Goal: Information Seeking & Learning: Check status

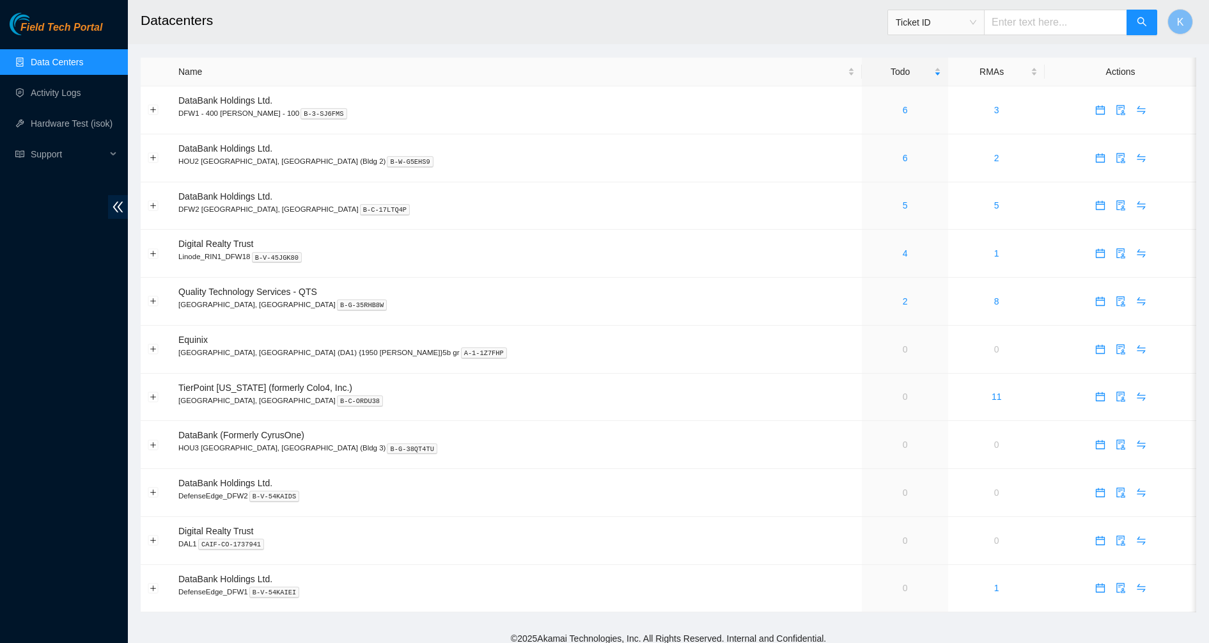
click at [973, 15] on span "Ticket ID" at bounding box center [936, 22] width 81 height 19
click at [935, 161] on body "Field Tech Portal Data Centers Activity Logs Hardware Test (isok) Support Datac…" at bounding box center [604, 321] width 1209 height 643
click at [969, 21] on span "Ticket ID" at bounding box center [936, 22] width 81 height 19
click at [946, 145] on div "Tracking Number" at bounding box center [948, 150] width 81 height 14
click at [1019, 21] on input "text" at bounding box center [1055, 23] width 143 height 26
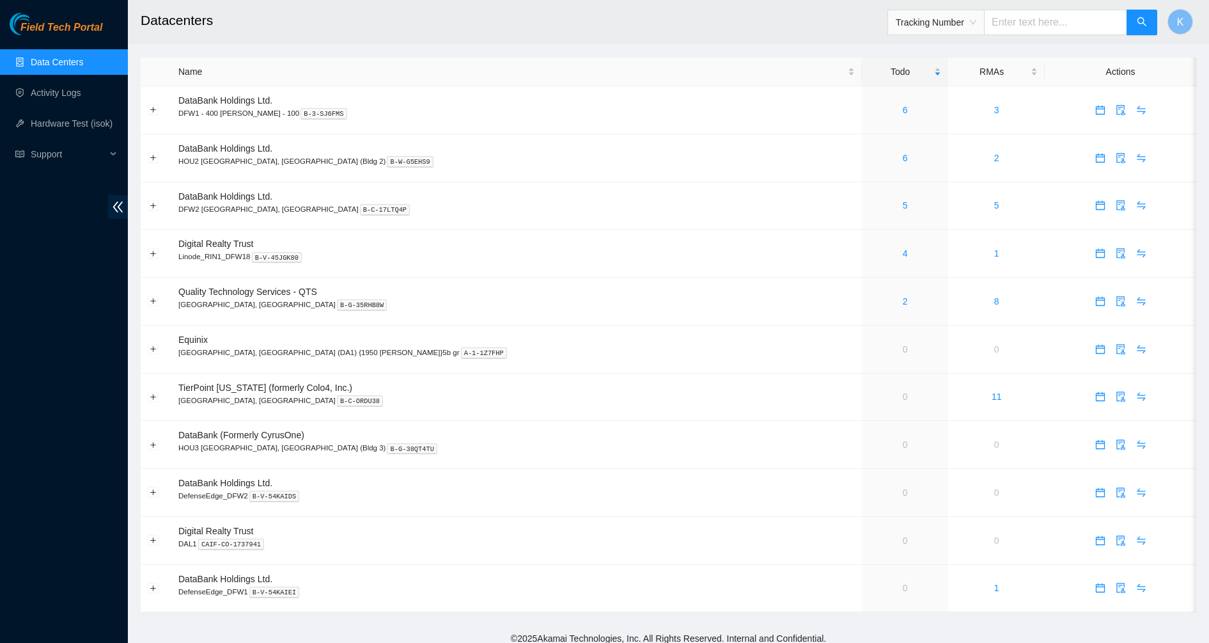
paste input "463470053268"
type input "463470053268"
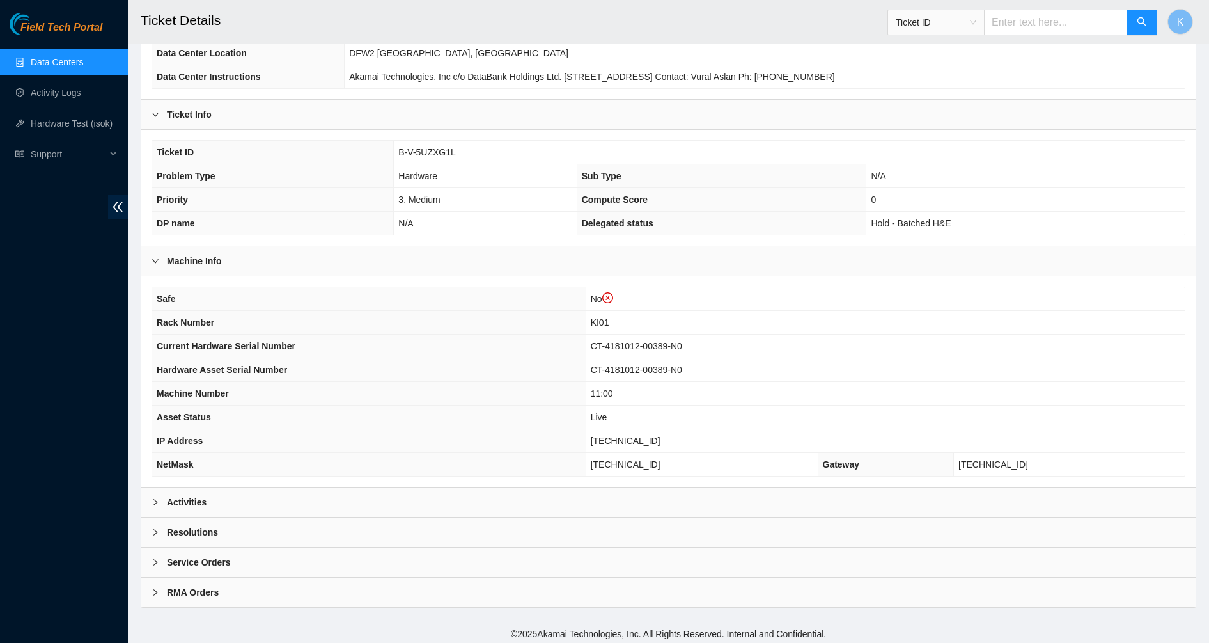
scroll to position [179, 0]
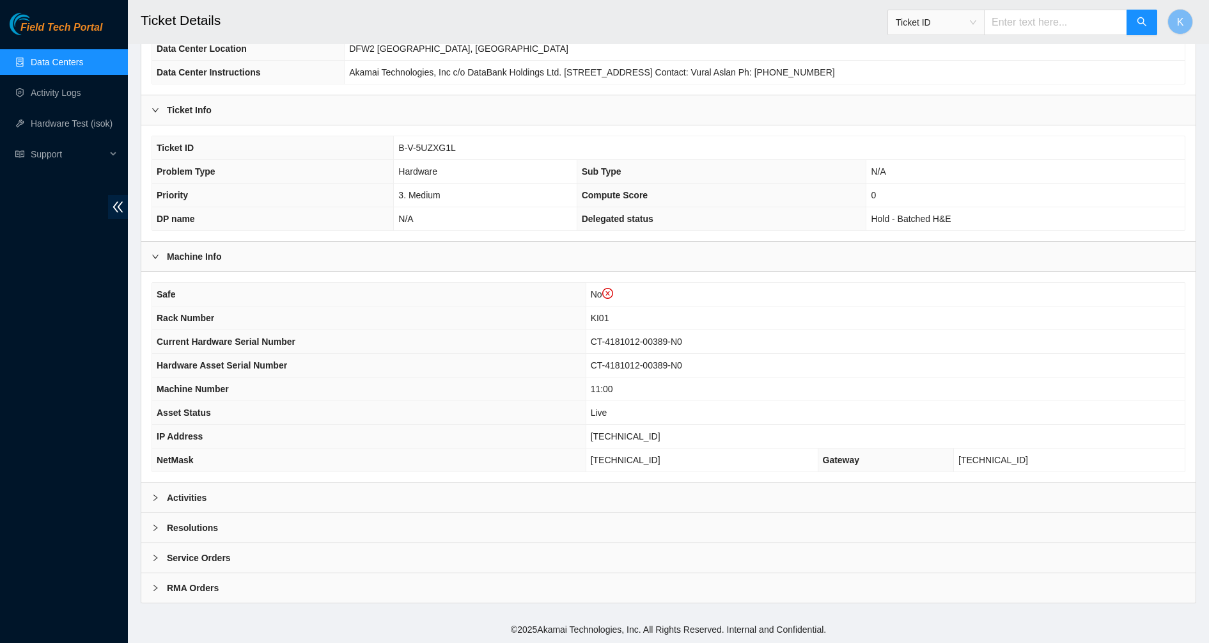
click at [207, 496] on div "Activities" at bounding box center [668, 497] width 1055 height 29
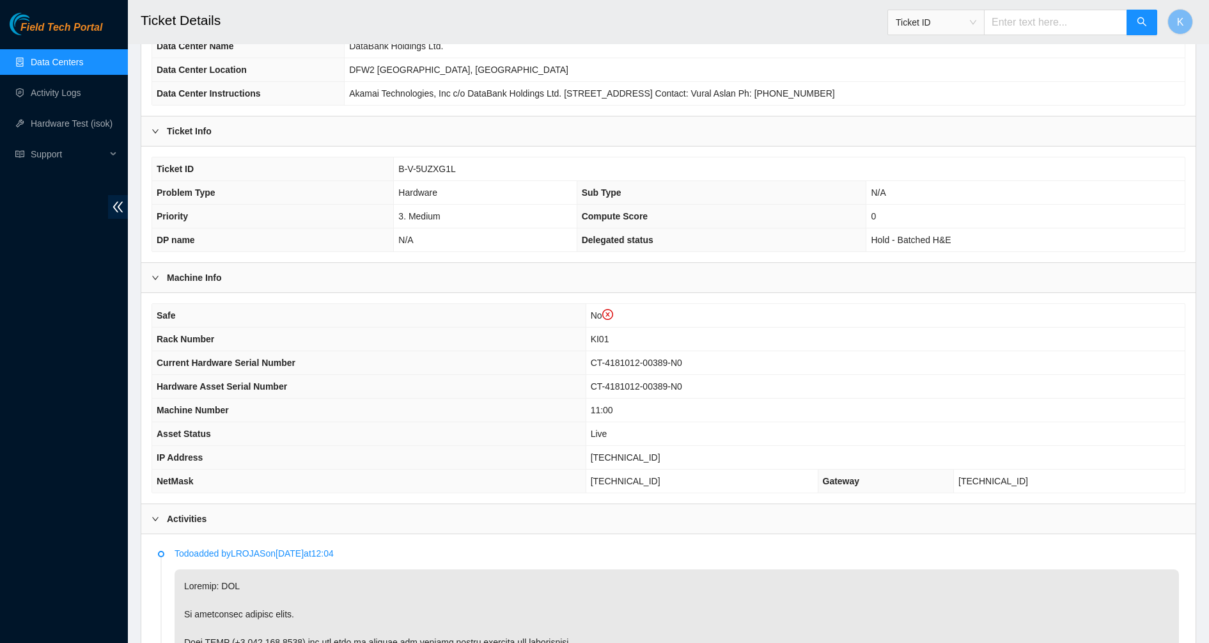
scroll to position [0, 0]
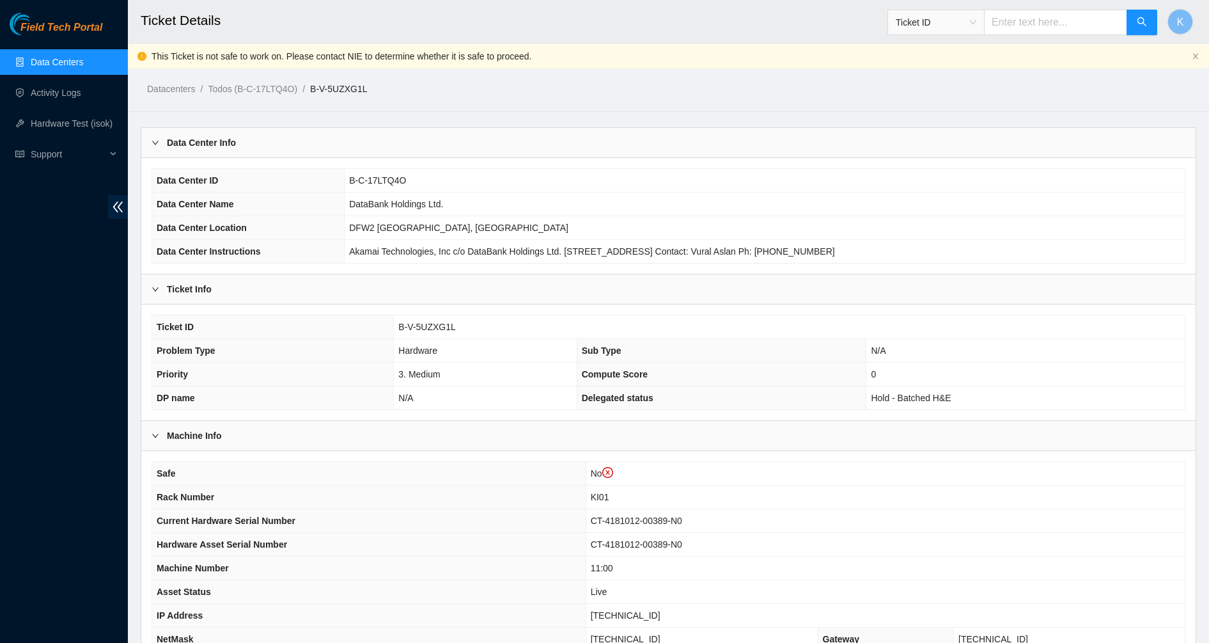
drag, startPoint x: 283, startPoint y: 418, endPoint x: 277, endPoint y: 402, distance: 17.2
drag, startPoint x: 455, startPoint y: 324, endPoint x: 395, endPoint y: 331, distance: 60.5
click at [395, 331] on td "B-V-5UZXG1L" at bounding box center [789, 327] width 791 height 24
copy span "B-V-5UZXG1L"
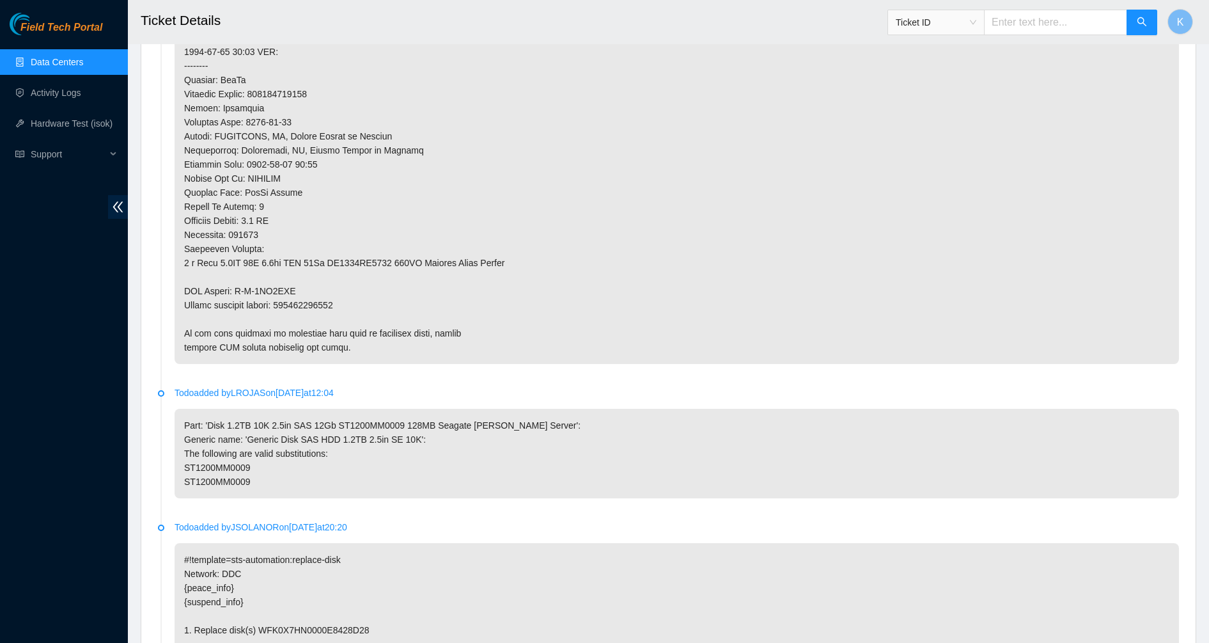
scroll to position [480, 0]
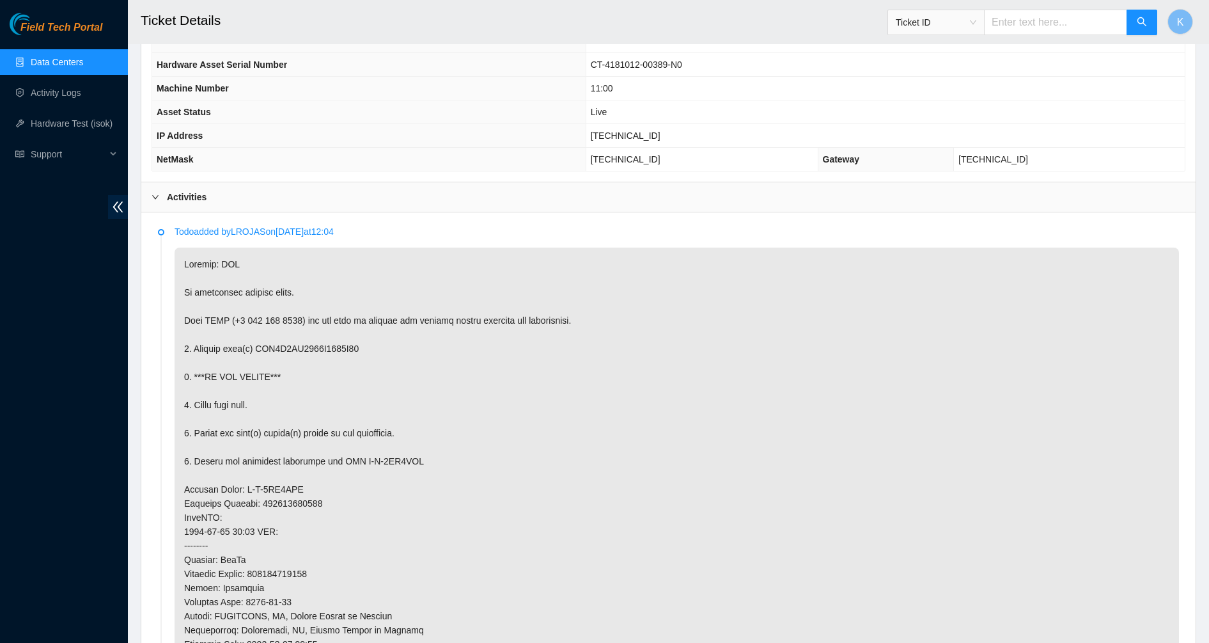
click at [63, 34] on span "Field Tech Portal" at bounding box center [61, 28] width 82 height 12
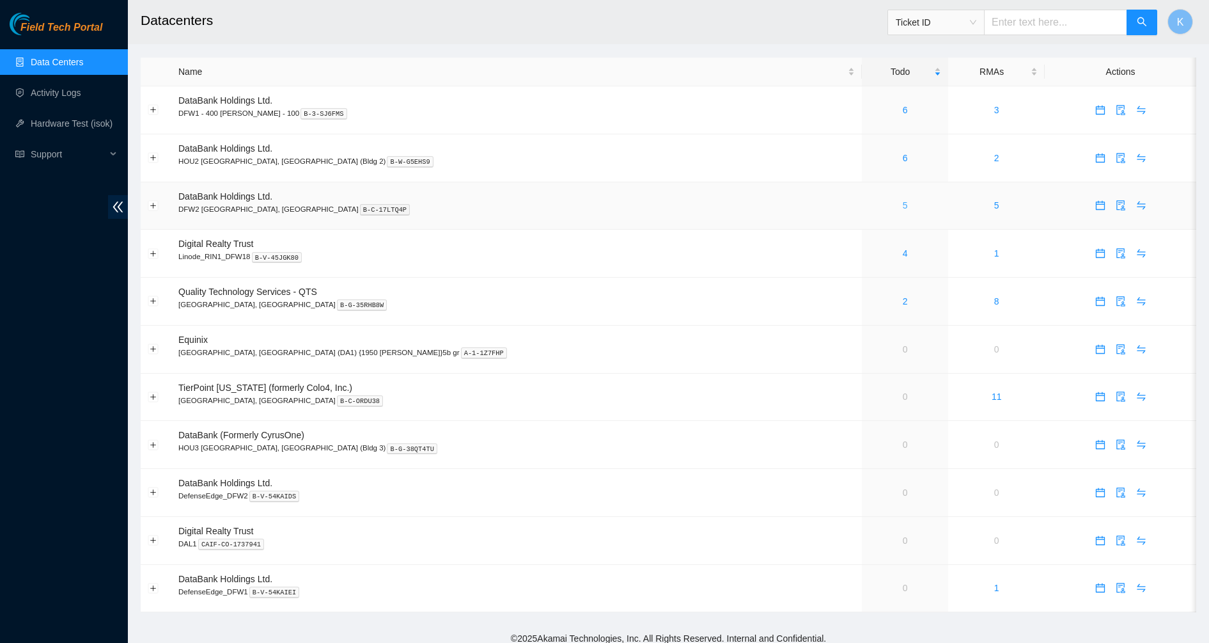
click at [903, 210] on link "5" at bounding box center [905, 205] width 5 height 10
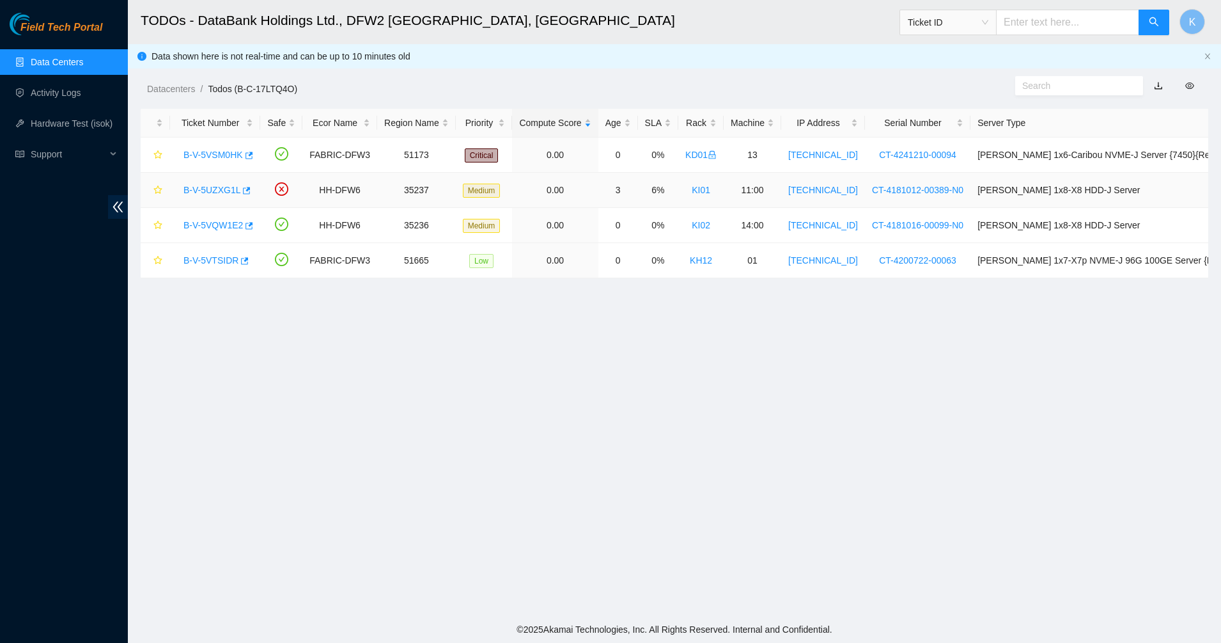
click at [211, 191] on link "B-V-5UZXG1L" at bounding box center [212, 190] width 57 height 10
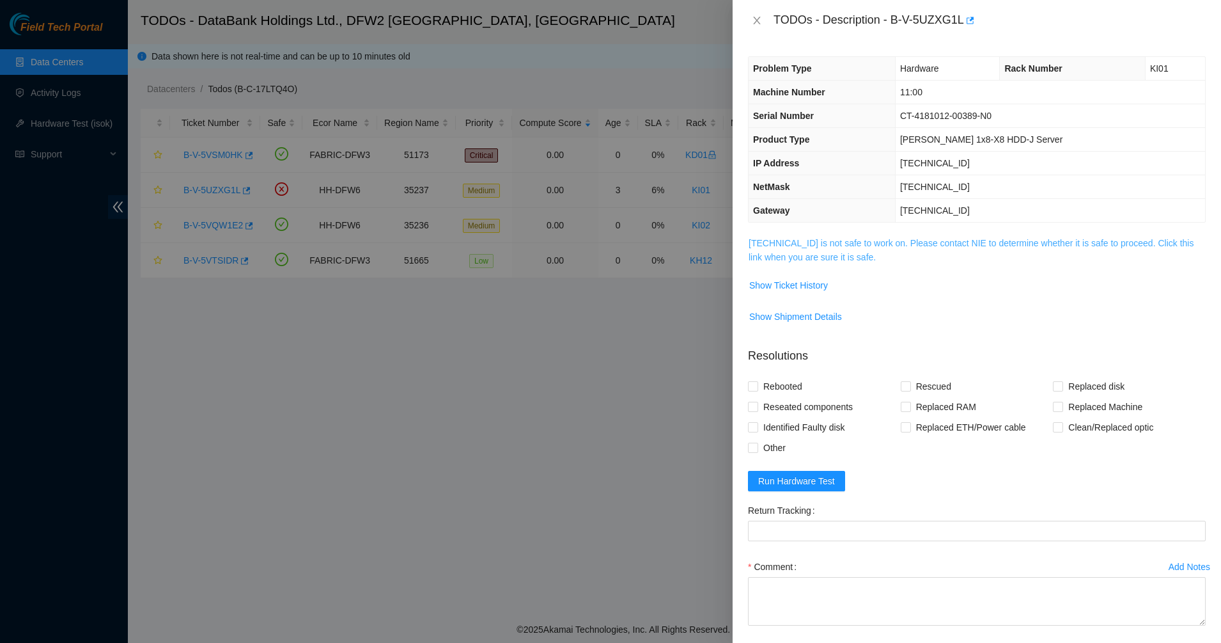
click at [830, 253] on link "[TECHNICAL_ID] is not safe to work on. Please contact NIE to determine whether …" at bounding box center [971, 250] width 445 height 24
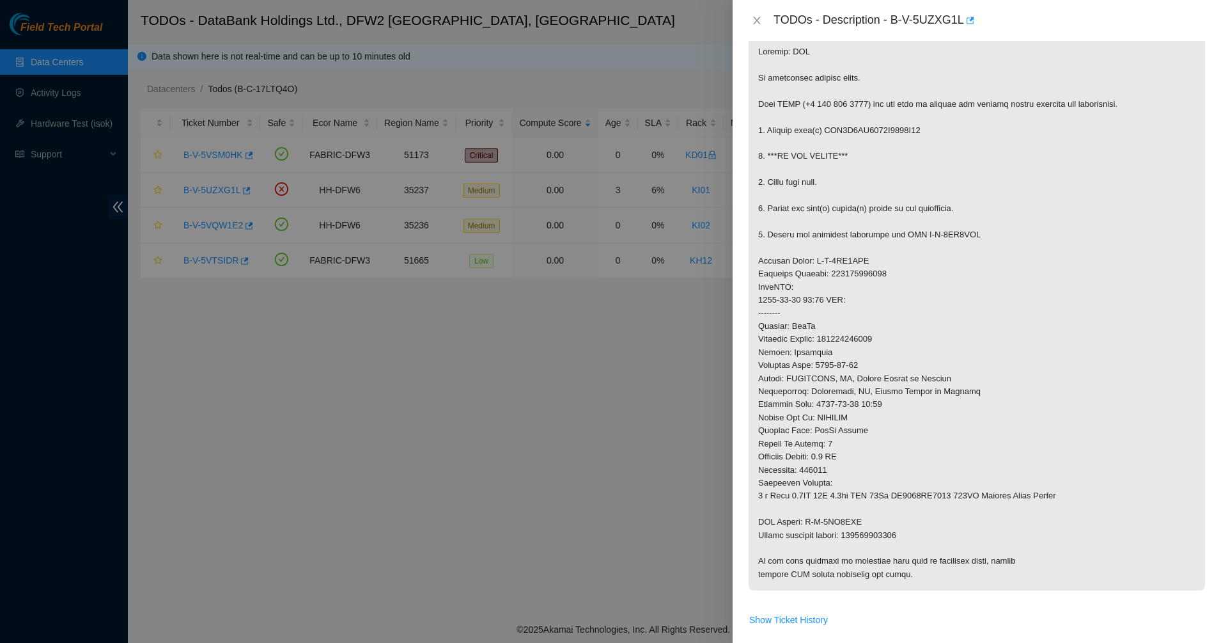
scroll to position [400, 0]
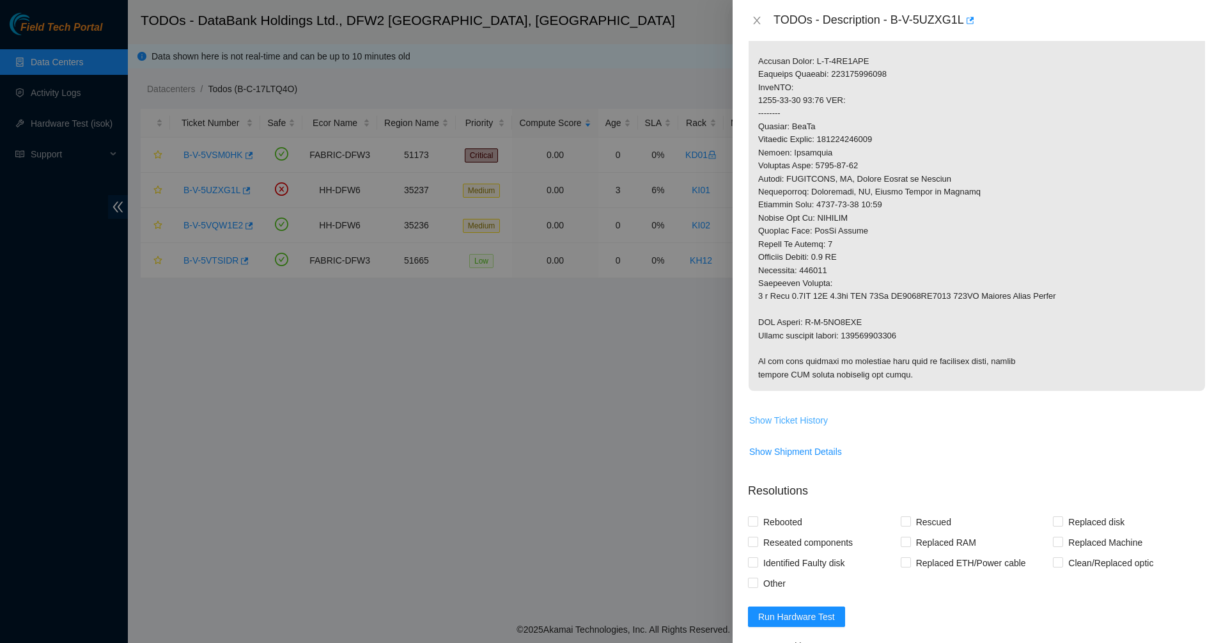
click at [779, 428] on button "Show Ticket History" at bounding box center [789, 420] width 80 height 20
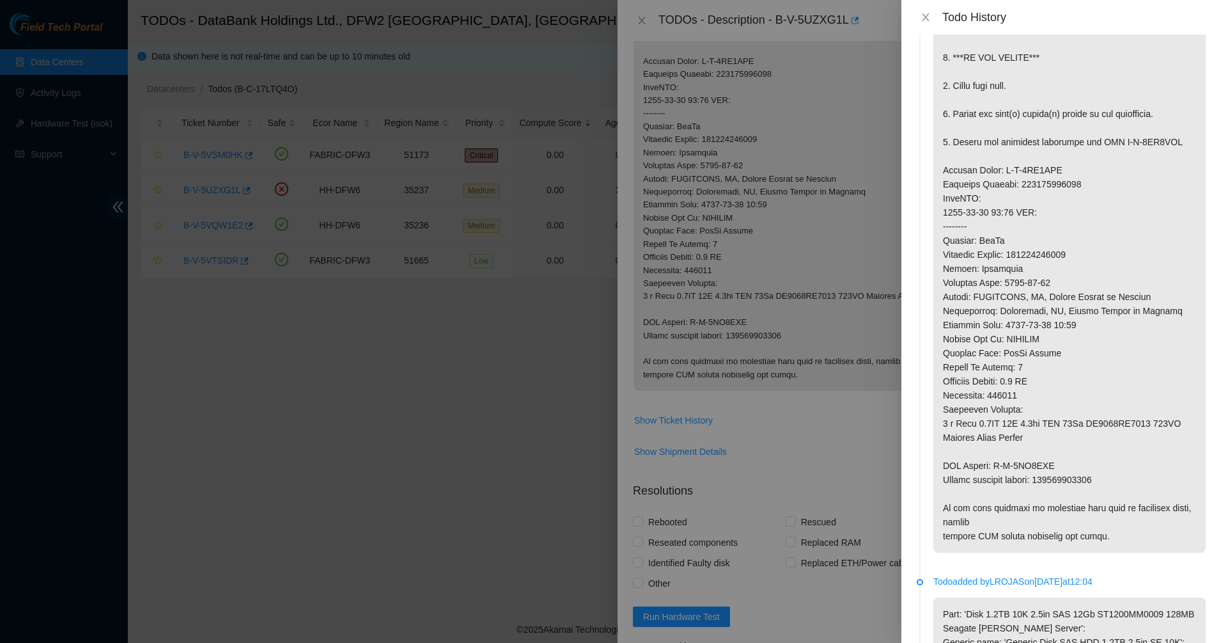
scroll to position [0, 0]
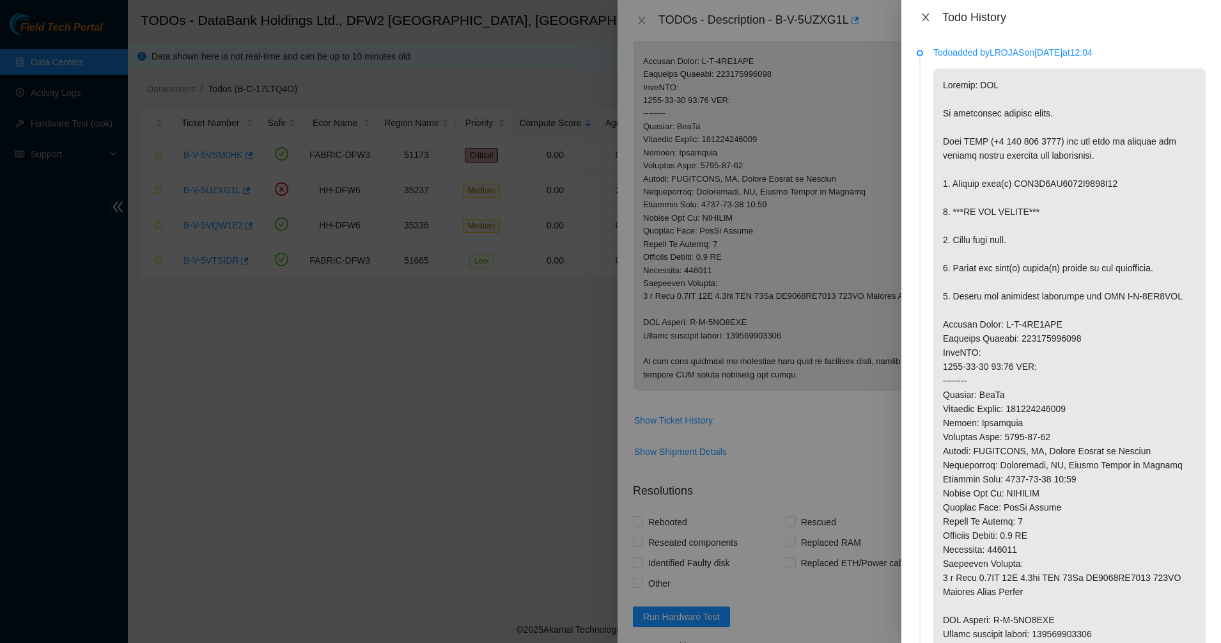
click at [927, 13] on icon "close" at bounding box center [926, 17] width 10 height 10
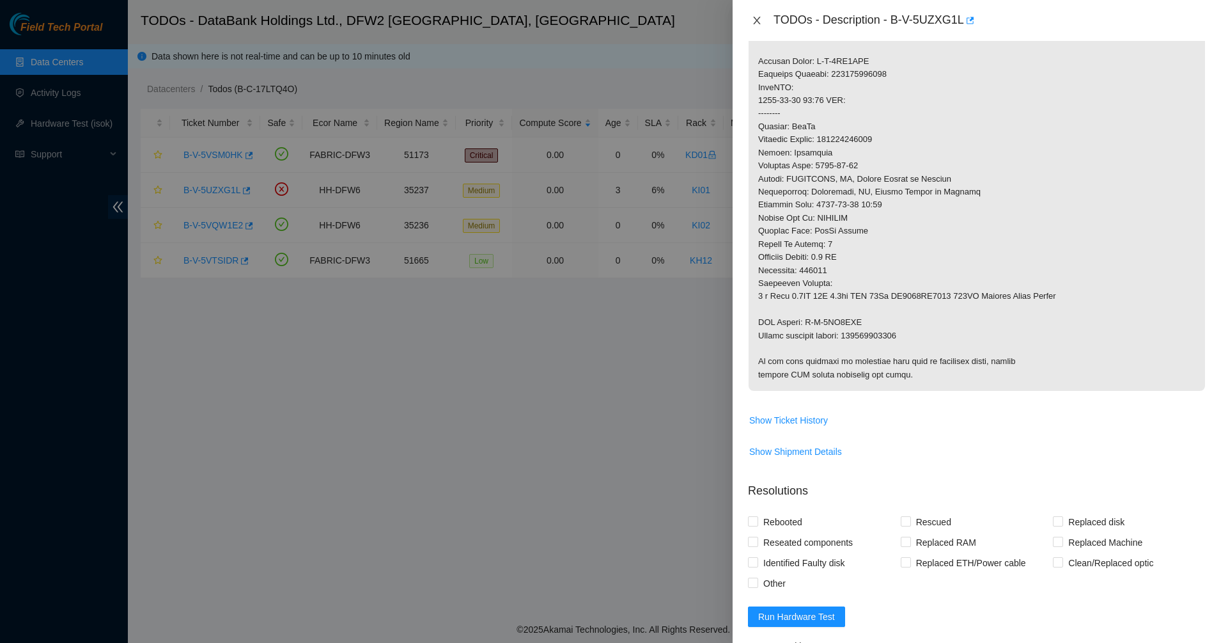
click at [760, 21] on icon "close" at bounding box center [757, 20] width 10 height 10
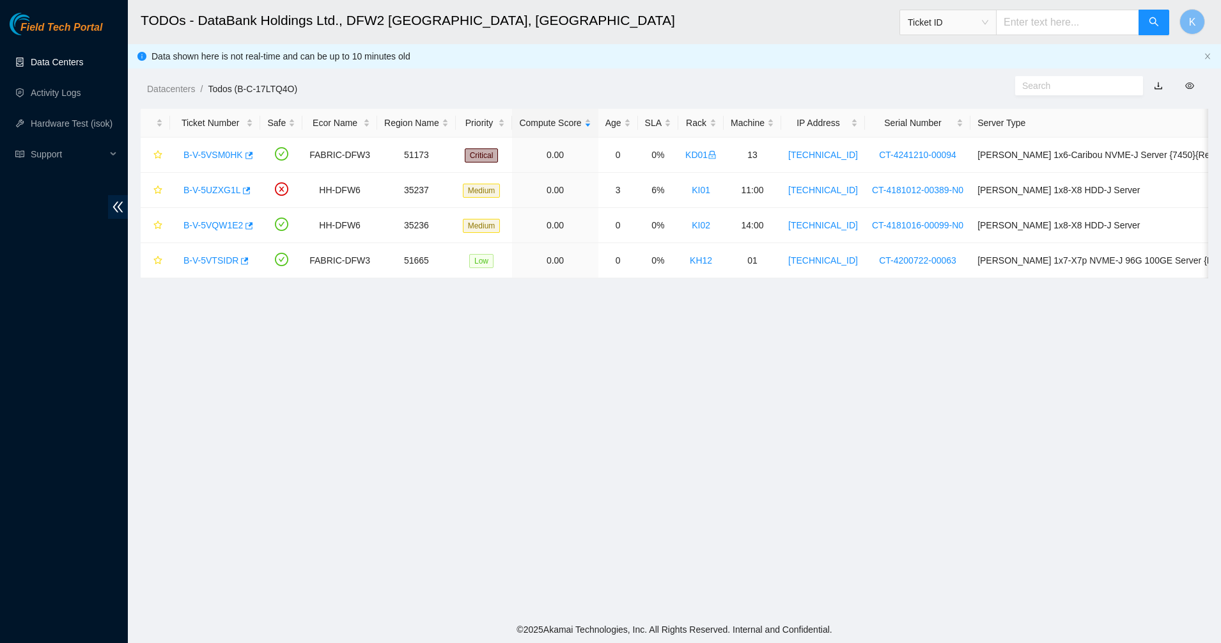
click at [49, 57] on link "Data Centers" at bounding box center [57, 62] width 52 height 10
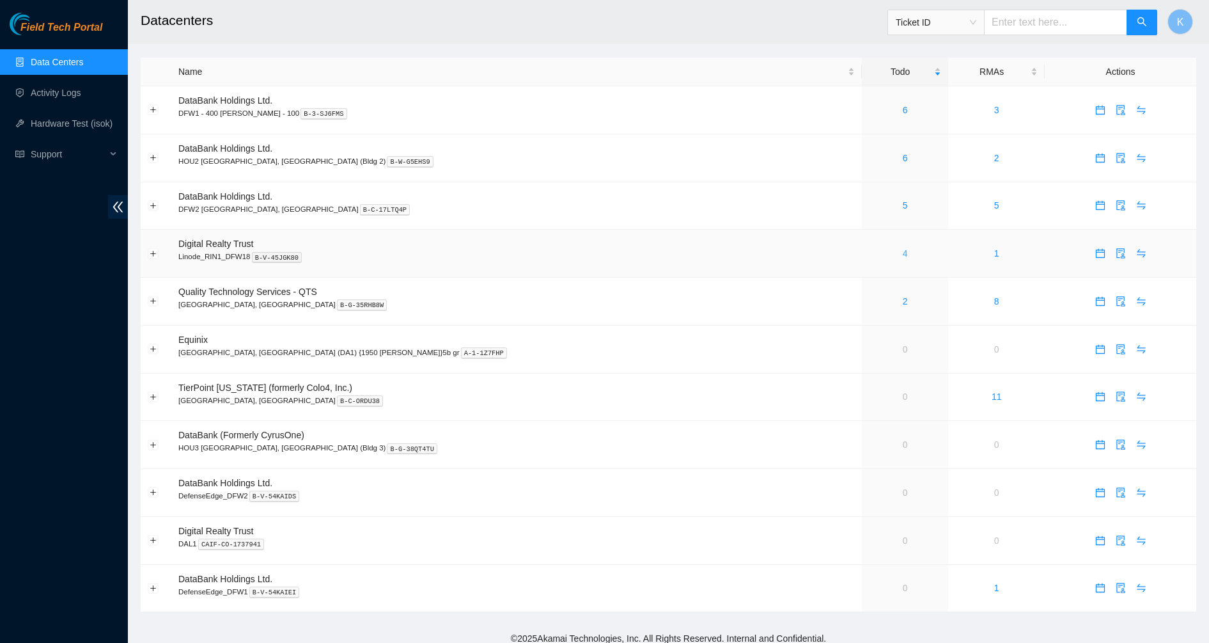
click at [903, 257] on link "4" at bounding box center [905, 253] width 5 height 10
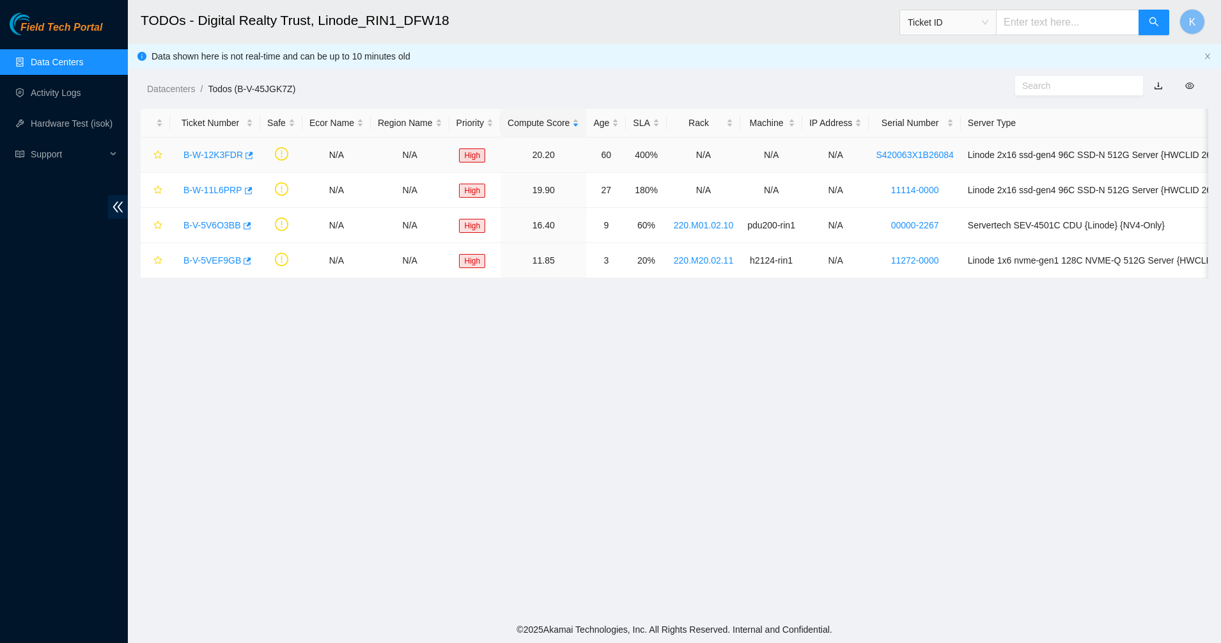
click at [215, 158] on link "B-W-12K3FDR" at bounding box center [213, 155] width 59 height 10
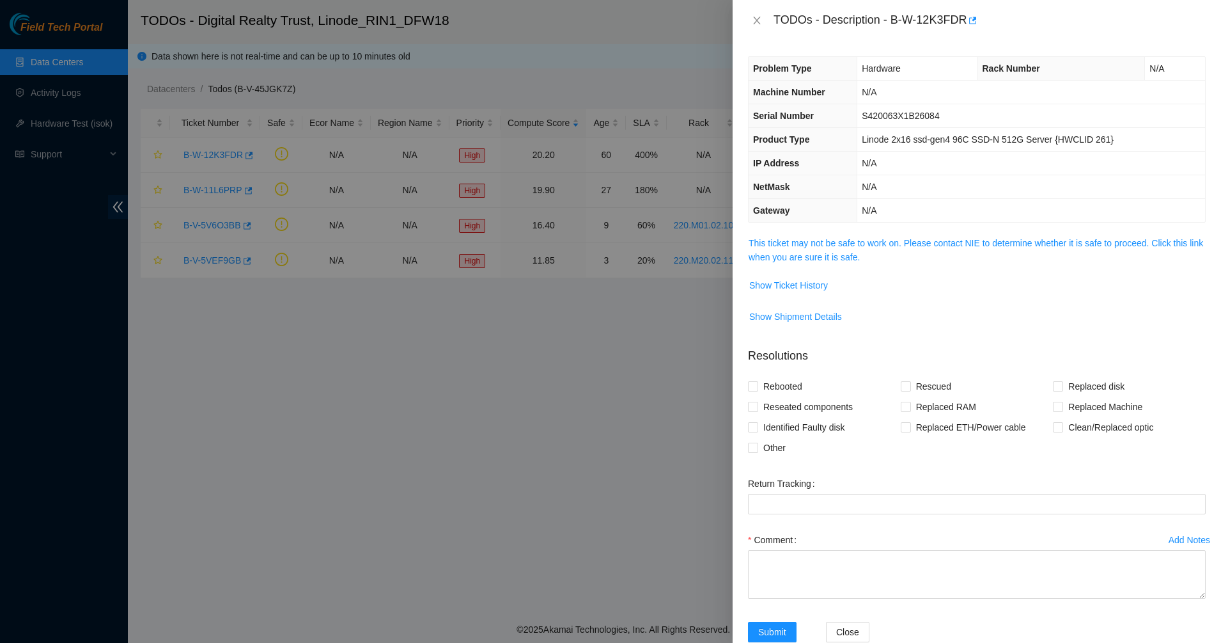
click at [769, 249] on span "This ticket may not be safe to work on. Please contact NIE to determine whether…" at bounding box center [977, 250] width 457 height 28
click at [845, 259] on link "This ticket may not be safe to work on. Please contact NIE to determine whether…" at bounding box center [976, 250] width 455 height 24
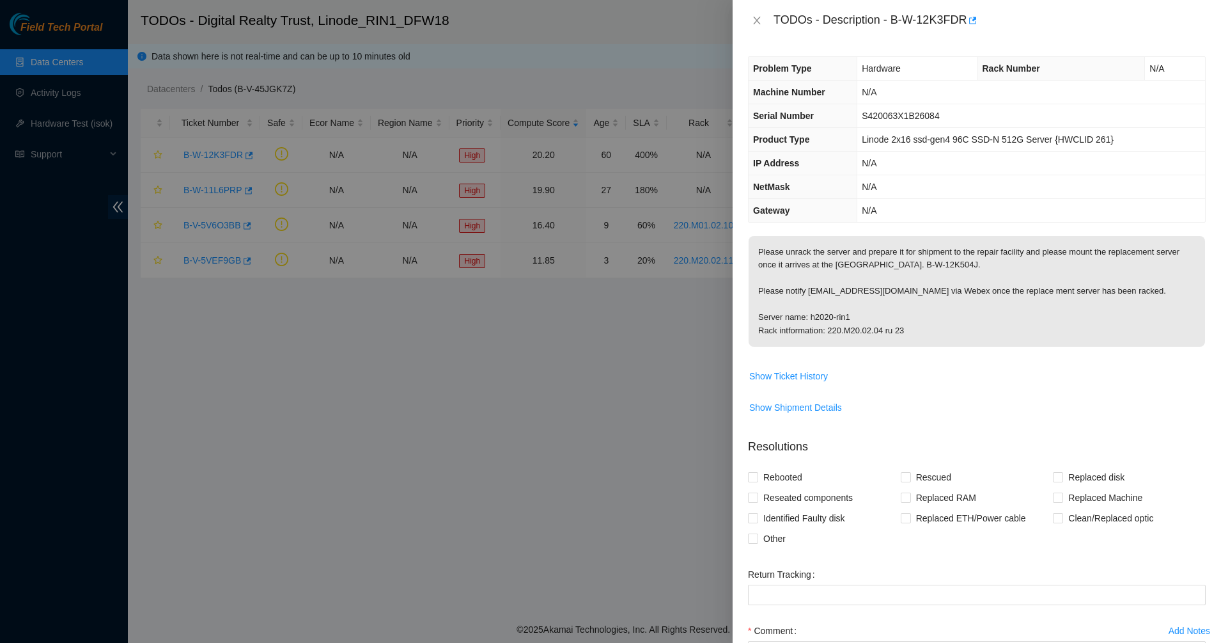
click at [834, 260] on p "Please unrack the server and prepare it for shipment to the repair facility and…" at bounding box center [977, 291] width 457 height 111
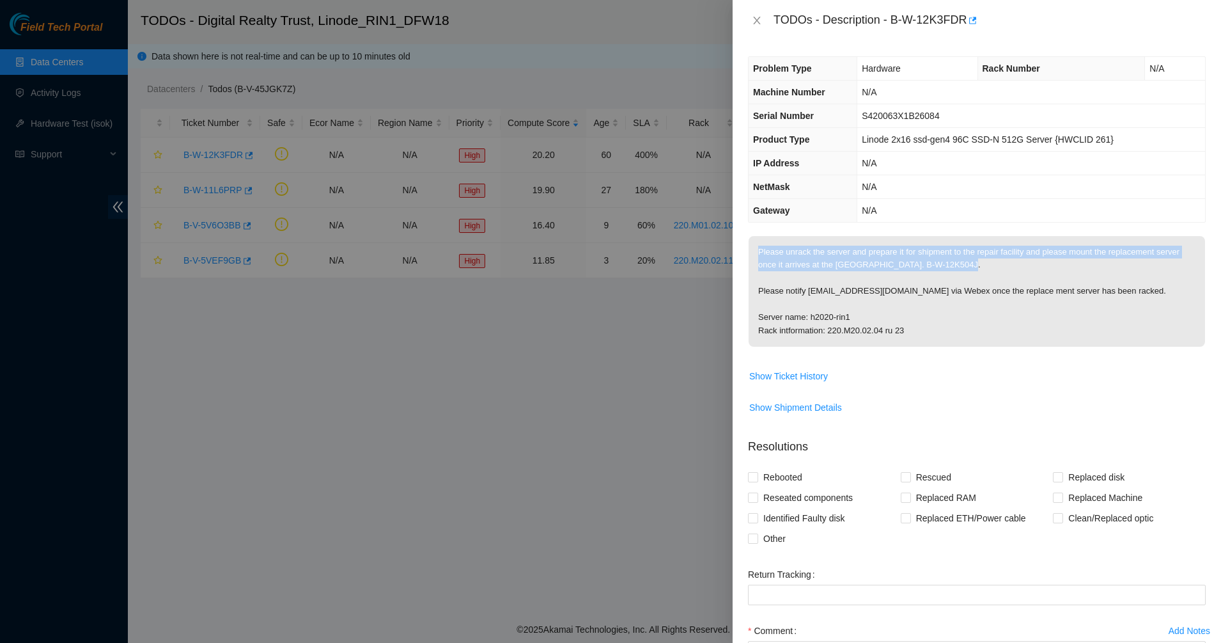
drag, startPoint x: 834, startPoint y: 260, endPoint x: 847, endPoint y: 262, distance: 12.9
click at [834, 260] on p "Please unrack the server and prepare it for shipment to the repair facility and…" at bounding box center [977, 291] width 457 height 111
click at [936, 259] on p "Please unrack the server and prepare it for shipment to the repair facility and…" at bounding box center [977, 291] width 457 height 111
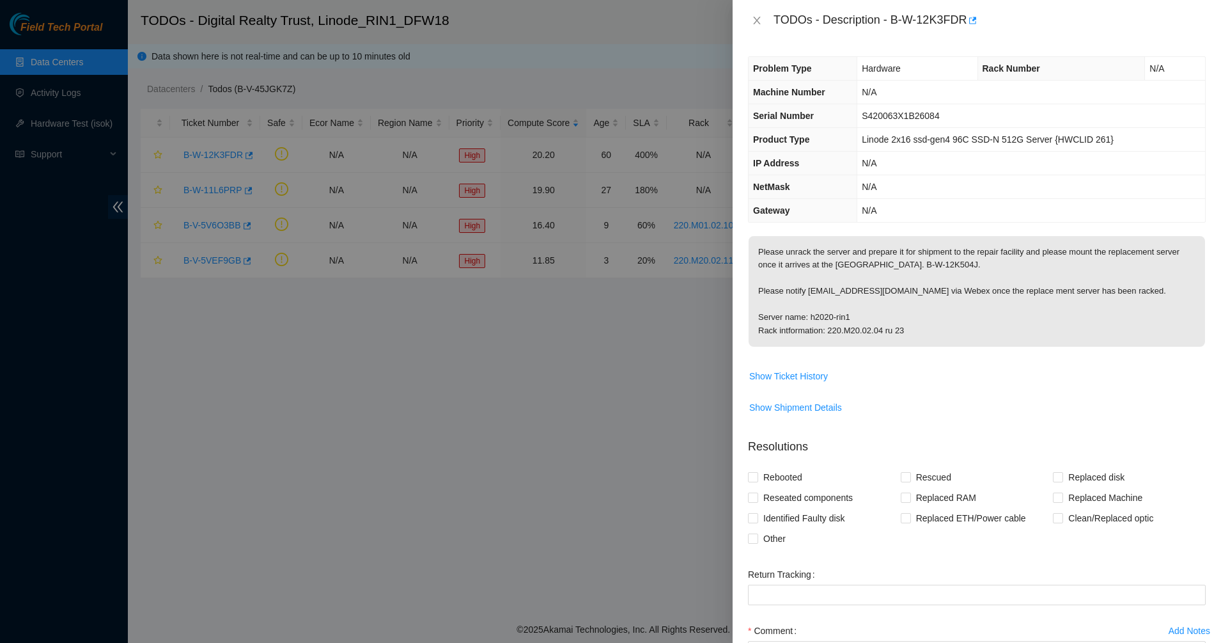
click at [936, 259] on p "Please unrack the server and prepare it for shipment to the repair facility and…" at bounding box center [977, 291] width 457 height 111
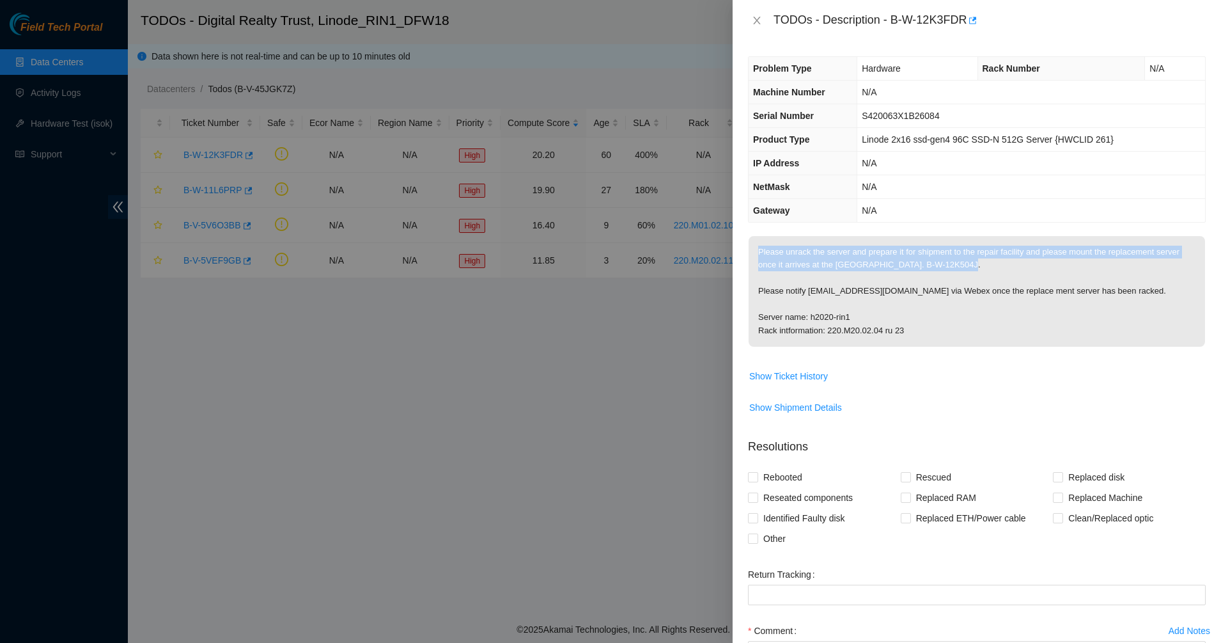
click at [936, 259] on p "Please unrack the server and prepare it for shipment to the repair facility and…" at bounding box center [977, 291] width 457 height 111
click at [978, 258] on p "Please unrack the server and prepare it for shipment to the repair facility and…" at bounding box center [977, 291] width 457 height 111
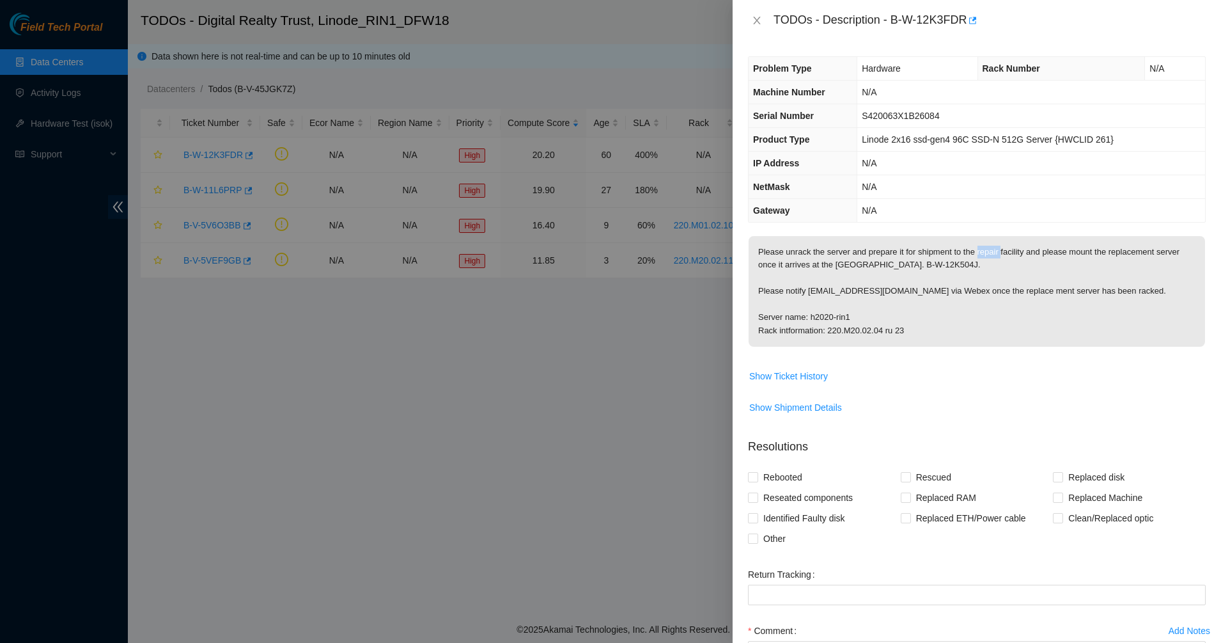
click at [978, 258] on p "Please unrack the server and prepare it for shipment to the repair facility and…" at bounding box center [977, 291] width 457 height 111
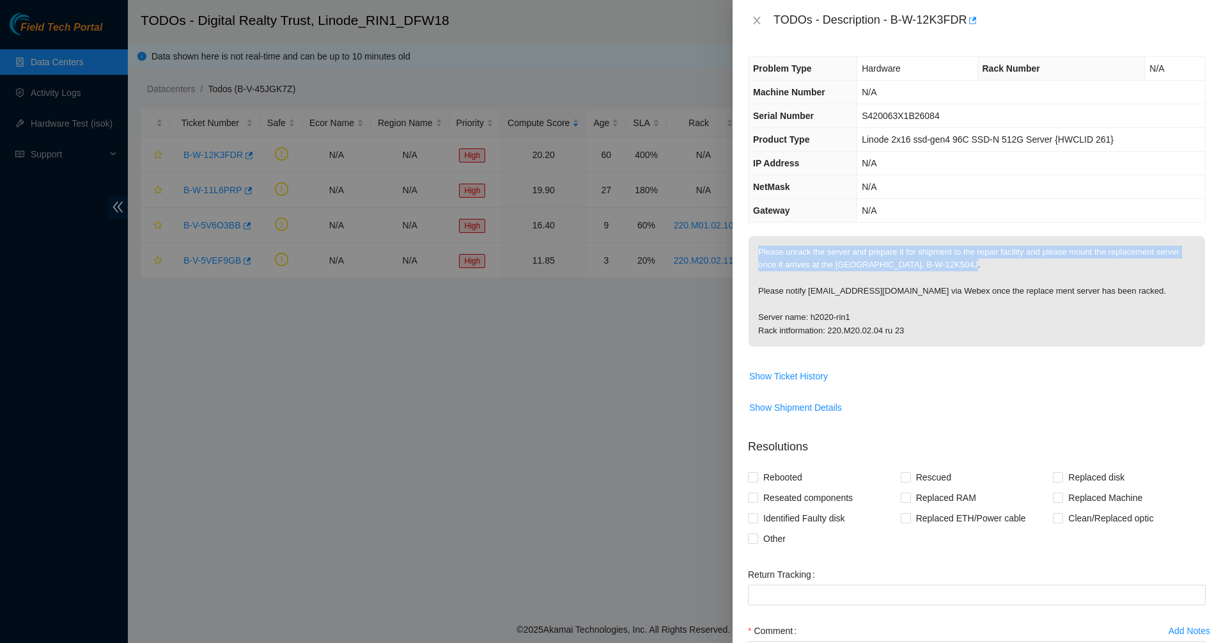
drag, startPoint x: 978, startPoint y: 258, endPoint x: 989, endPoint y: 258, distance: 10.9
click at [979, 258] on p "Please unrack the server and prepare it for shipment to the repair facility and…" at bounding box center [977, 291] width 457 height 111
click at [1099, 249] on p "Please unrack the server and prepare it for shipment to the repair facility and…" at bounding box center [977, 291] width 457 height 111
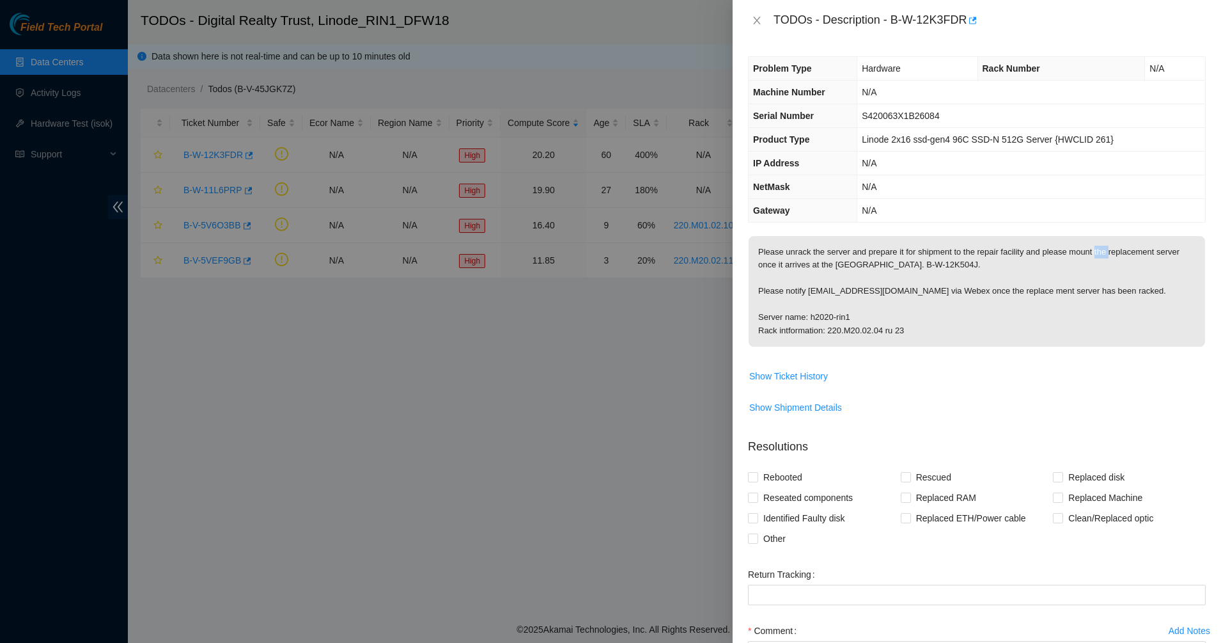
click at [1099, 249] on p "Please unrack the server and prepare it for shipment to the repair facility and…" at bounding box center [977, 291] width 457 height 111
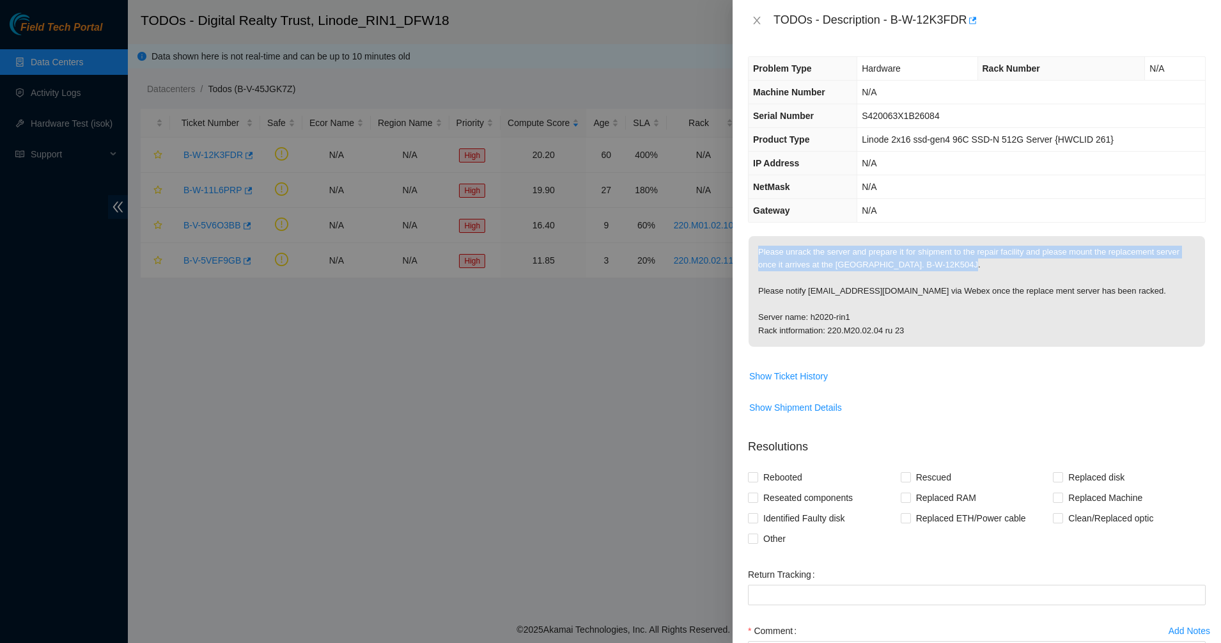
click at [1099, 249] on p "Please unrack the server and prepare it for shipment to the repair facility and…" at bounding box center [977, 291] width 457 height 111
click at [1110, 260] on p "Please unrack the server and prepare it for shipment to the repair facility and…" at bounding box center [977, 291] width 457 height 111
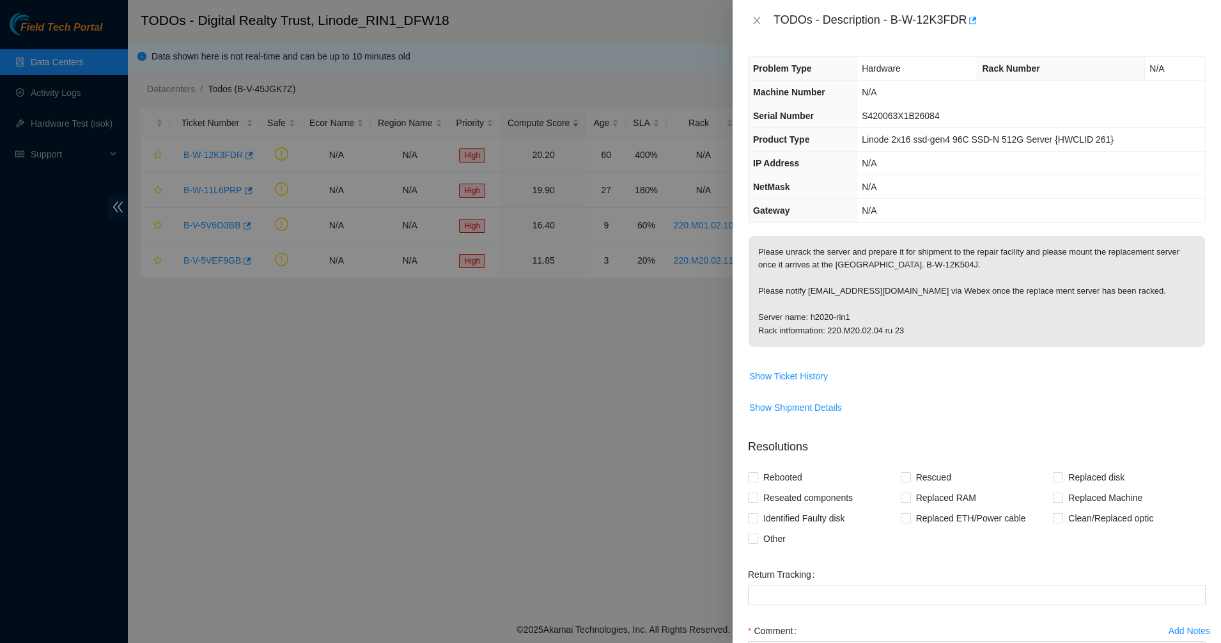
click at [1110, 260] on p "Please unrack the server and prepare it for shipment to the repair facility and…" at bounding box center [977, 291] width 457 height 111
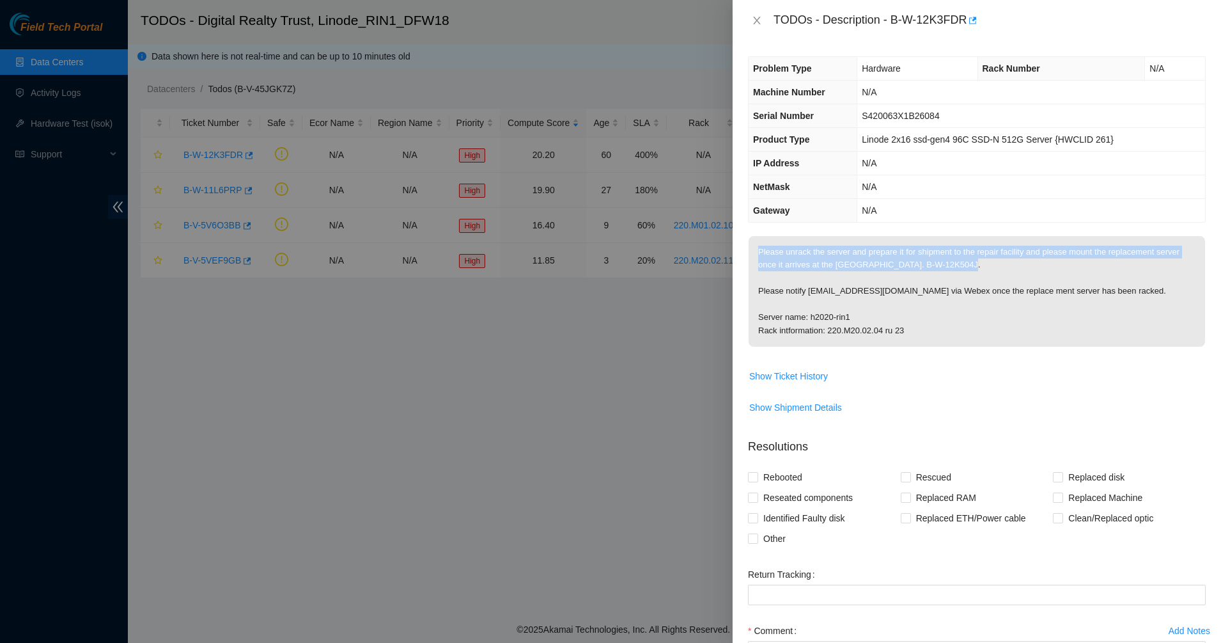
click at [1110, 260] on p "Please unrack the server and prepare it for shipment to the repair facility and…" at bounding box center [977, 291] width 457 height 111
click at [1064, 274] on p "Please unrack the server and prepare it for shipment to the repair facility and…" at bounding box center [977, 291] width 457 height 111
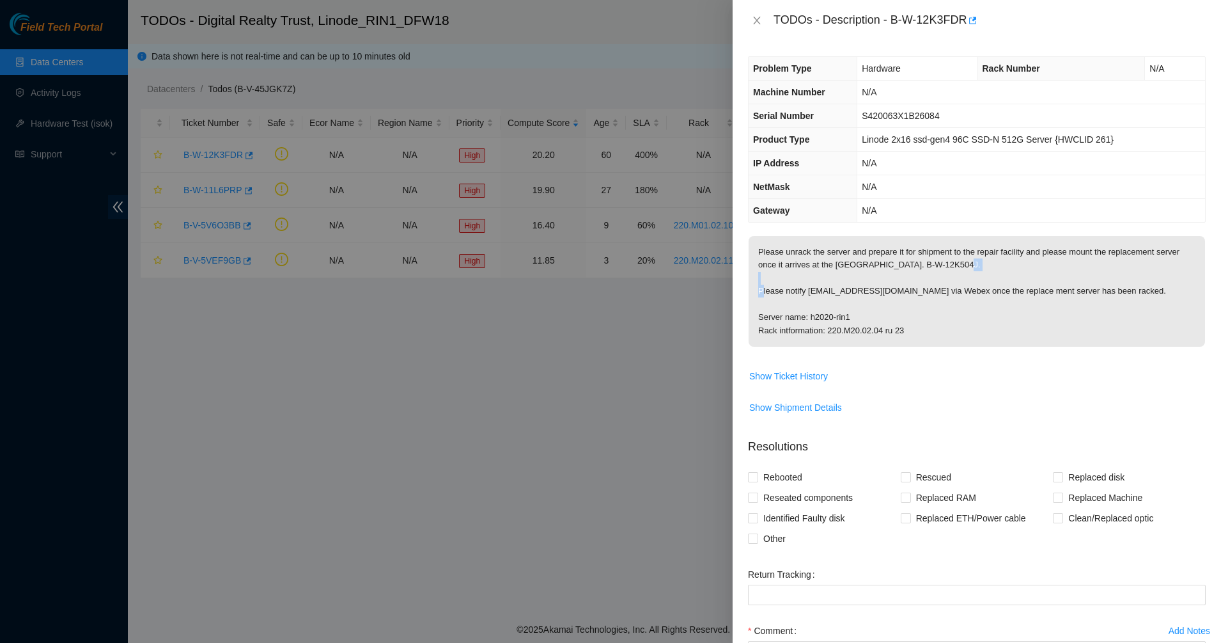
click at [1064, 274] on p "Please unrack the server and prepare it for shipment to the repair facility and…" at bounding box center [977, 291] width 457 height 111
drag, startPoint x: 1064, startPoint y: 274, endPoint x: 1062, endPoint y: 305, distance: 30.8
click at [1068, 298] on p "Please unrack the server and prepare it for shipment to the repair facility and…" at bounding box center [977, 291] width 457 height 111
click at [939, 334] on p "Please unrack the server and prepare it for shipment to the repair facility and…" at bounding box center [977, 291] width 457 height 111
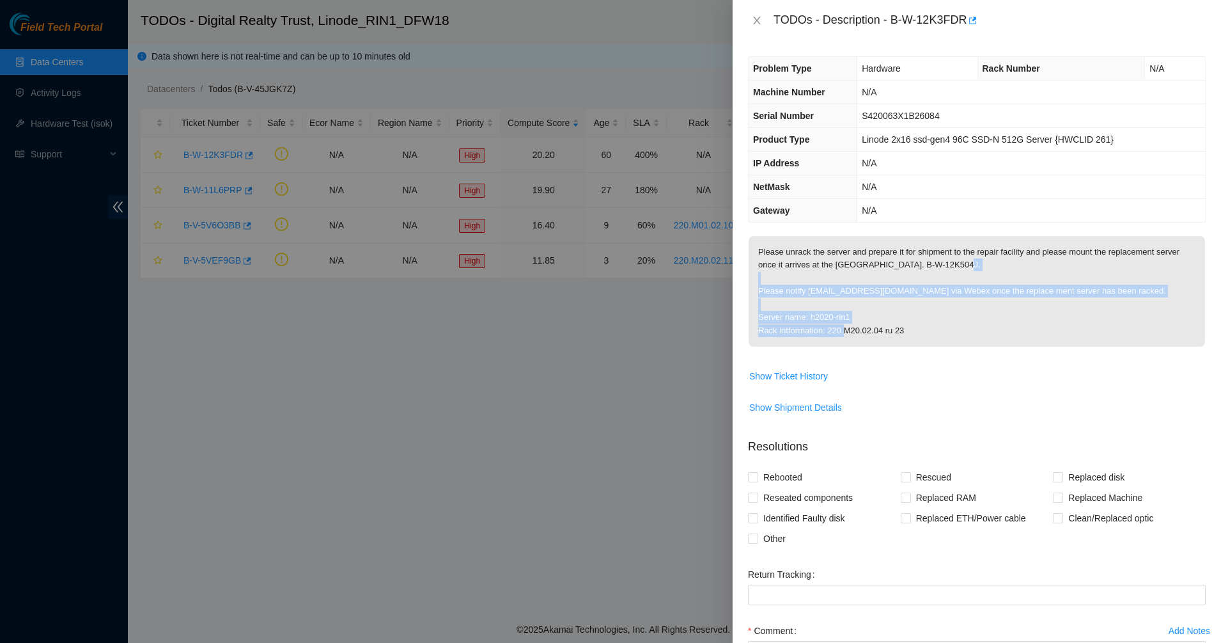
drag, startPoint x: 928, startPoint y: 329, endPoint x: 828, endPoint y: 269, distance: 116.5
click at [831, 271] on p "Please unrack the server and prepare it for shipment to the repair facility and…" at bounding box center [977, 291] width 457 height 111
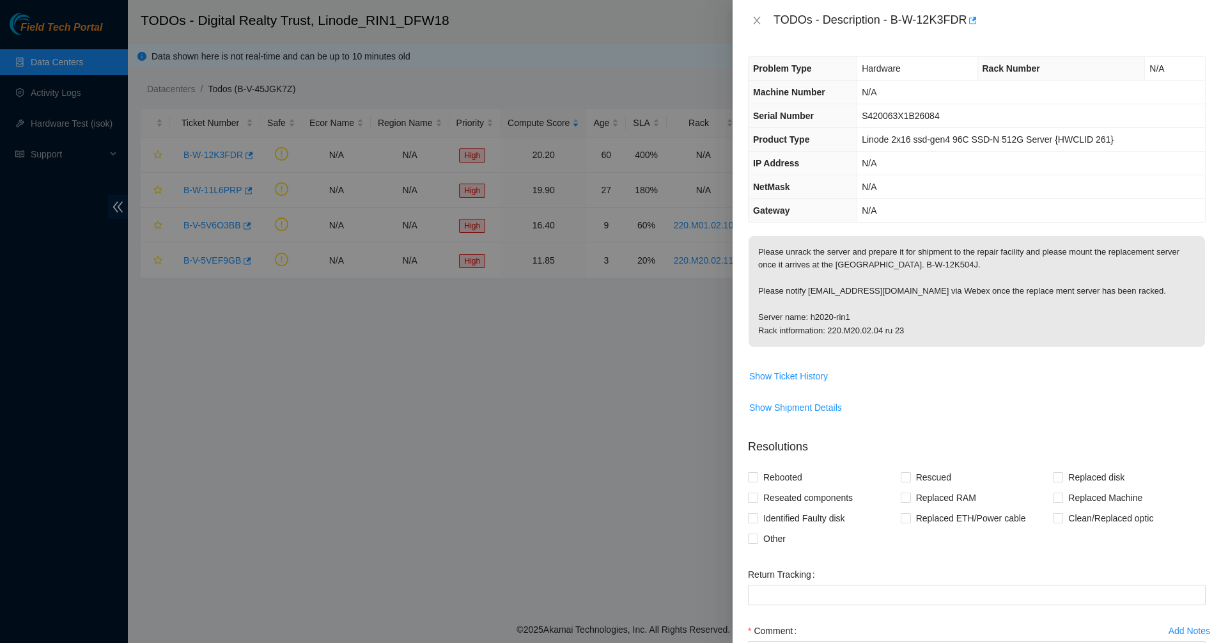
click at [819, 262] on p "Please unrack the server and prepare it for shipment to the repair facility and…" at bounding box center [977, 291] width 457 height 111
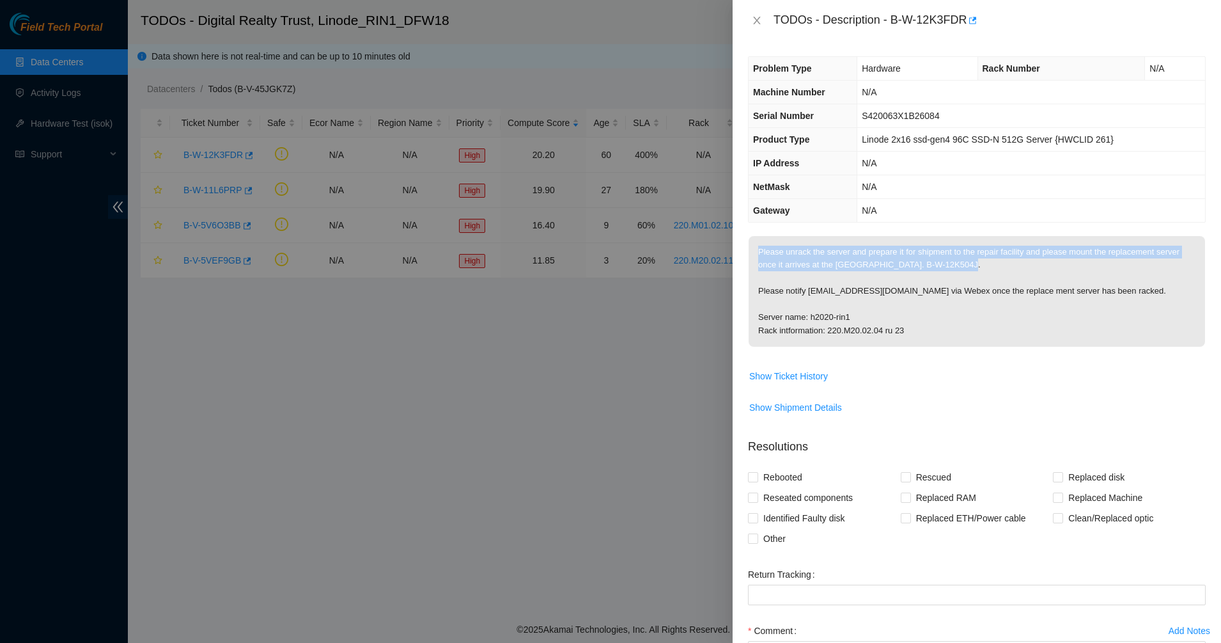
click at [819, 262] on p "Please unrack the server and prepare it for shipment to the repair facility and…" at bounding box center [977, 291] width 457 height 111
click at [879, 277] on p "Please unrack the server and prepare it for shipment to the repair facility and…" at bounding box center [977, 291] width 457 height 111
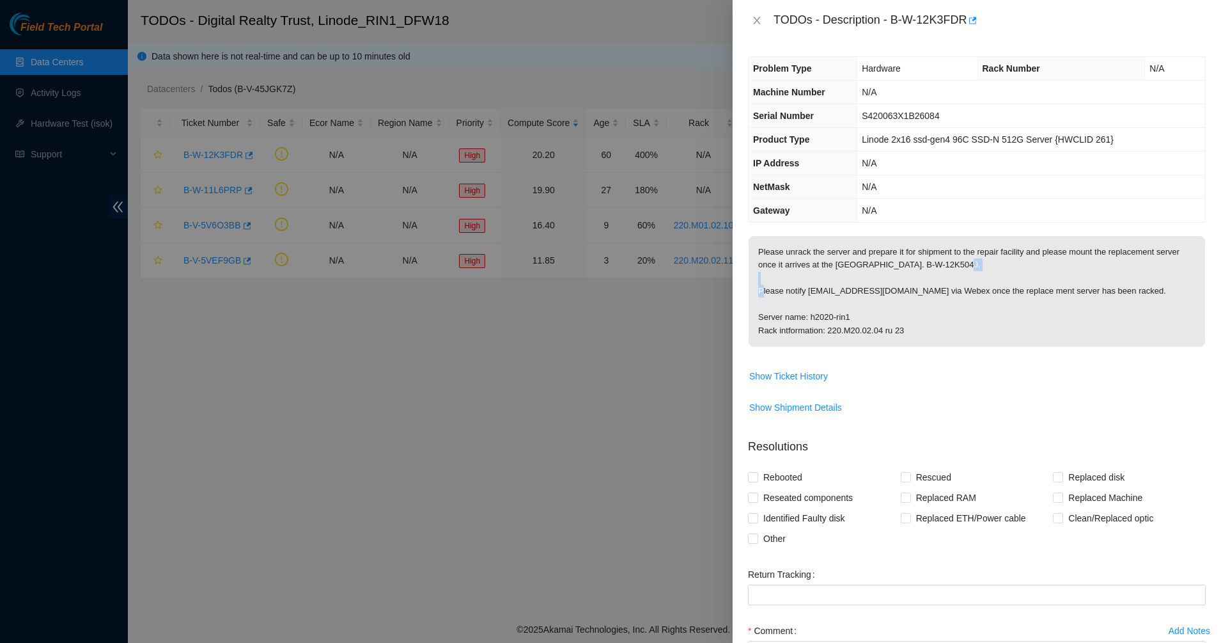
click at [879, 277] on p "Please unrack the server and prepare it for shipment to the repair facility and…" at bounding box center [977, 291] width 457 height 111
click at [906, 267] on p "Please unrack the server and prepare it for shipment to the repair facility and…" at bounding box center [977, 291] width 457 height 111
drag, startPoint x: 882, startPoint y: 265, endPoint x: 946, endPoint y: 263, distance: 64.6
click at [946, 263] on p "Please unrack the server and prepare it for shipment to the repair facility and…" at bounding box center [977, 291] width 457 height 111
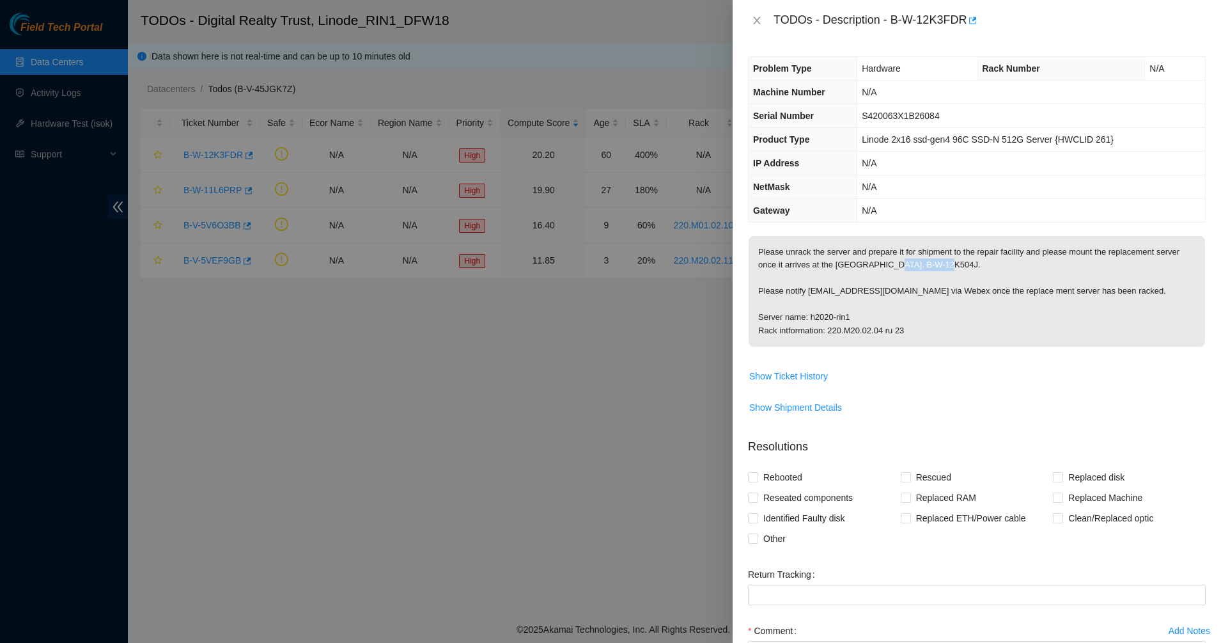
copy p "B-W-12K504J."
click at [761, 21] on icon "close" at bounding box center [757, 20] width 10 height 10
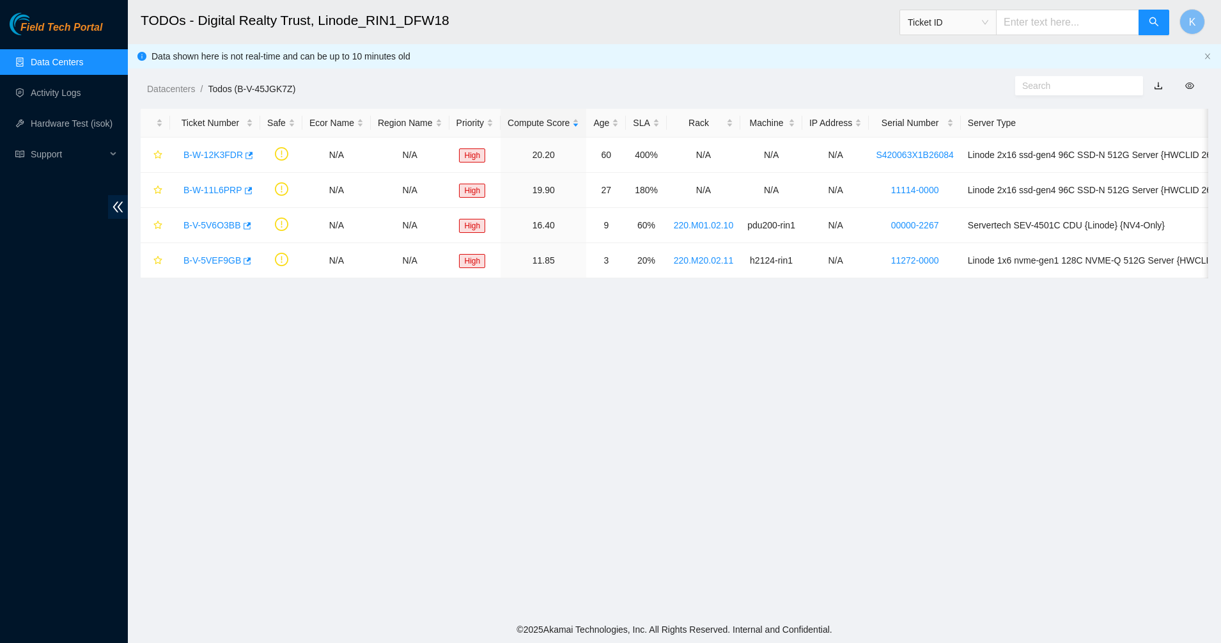
click at [961, 33] on span "Ticket ID" at bounding box center [948, 23] width 97 height 26
click at [1034, 24] on input "text" at bounding box center [1067, 23] width 143 height 26
paste input "B-W-12K504J."
type input "B-W-12K504J"
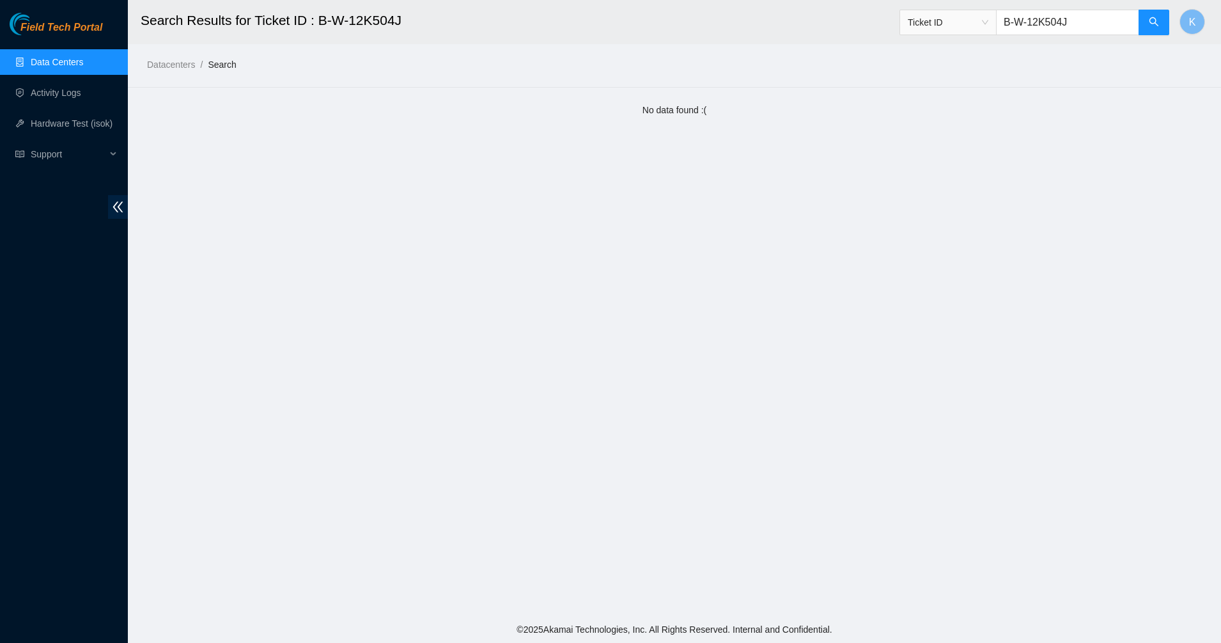
click at [56, 57] on link "Data Centers" at bounding box center [57, 62] width 52 height 10
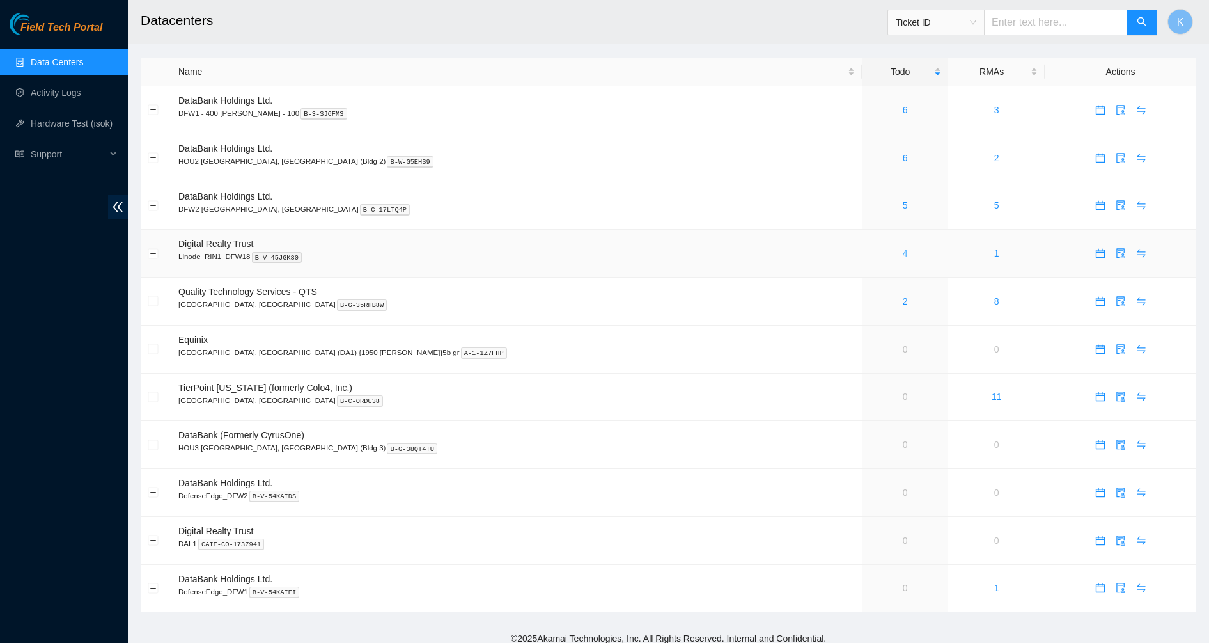
click at [903, 250] on link "4" at bounding box center [905, 253] width 5 height 10
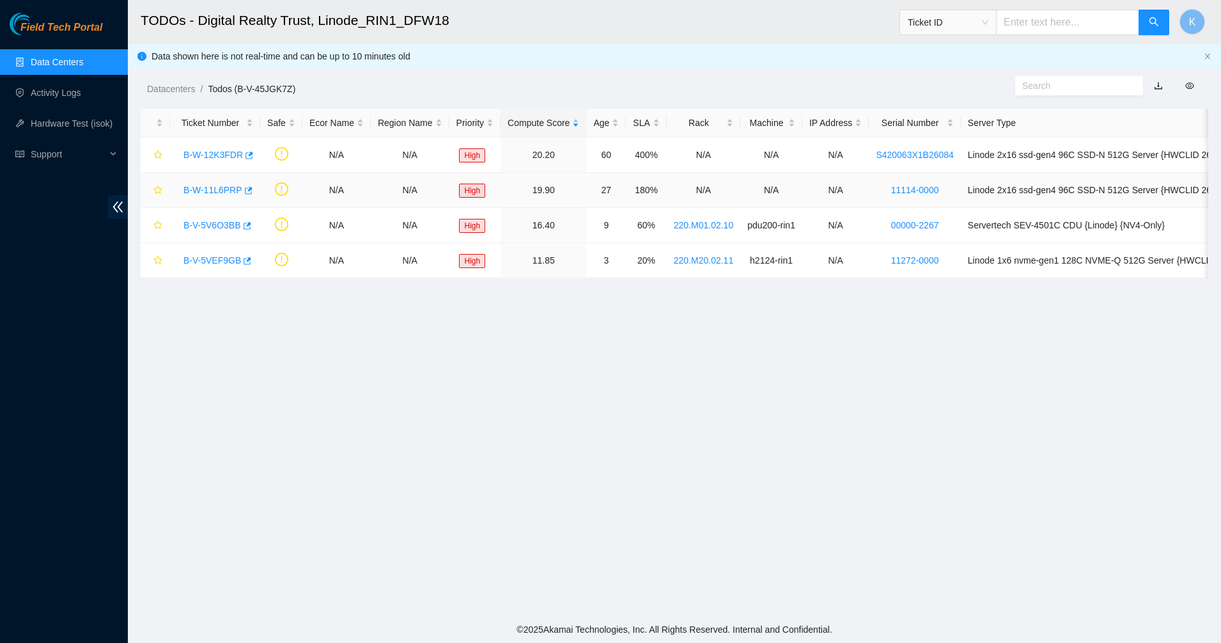
click at [203, 200] on td "B-W-11L6PRP" at bounding box center [215, 190] width 90 height 35
click at [214, 192] on link "B-W-11L6PRP" at bounding box center [213, 190] width 59 height 10
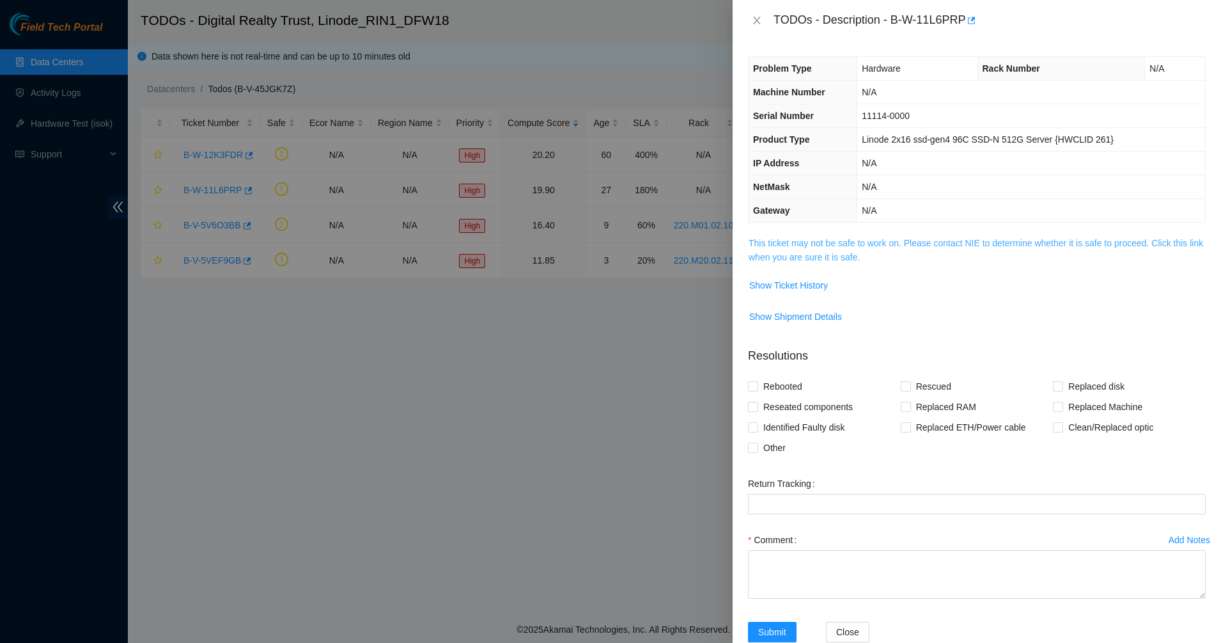
click at [774, 251] on link "This ticket may not be safe to work on. Please contact NIE to determine whether…" at bounding box center [976, 250] width 455 height 24
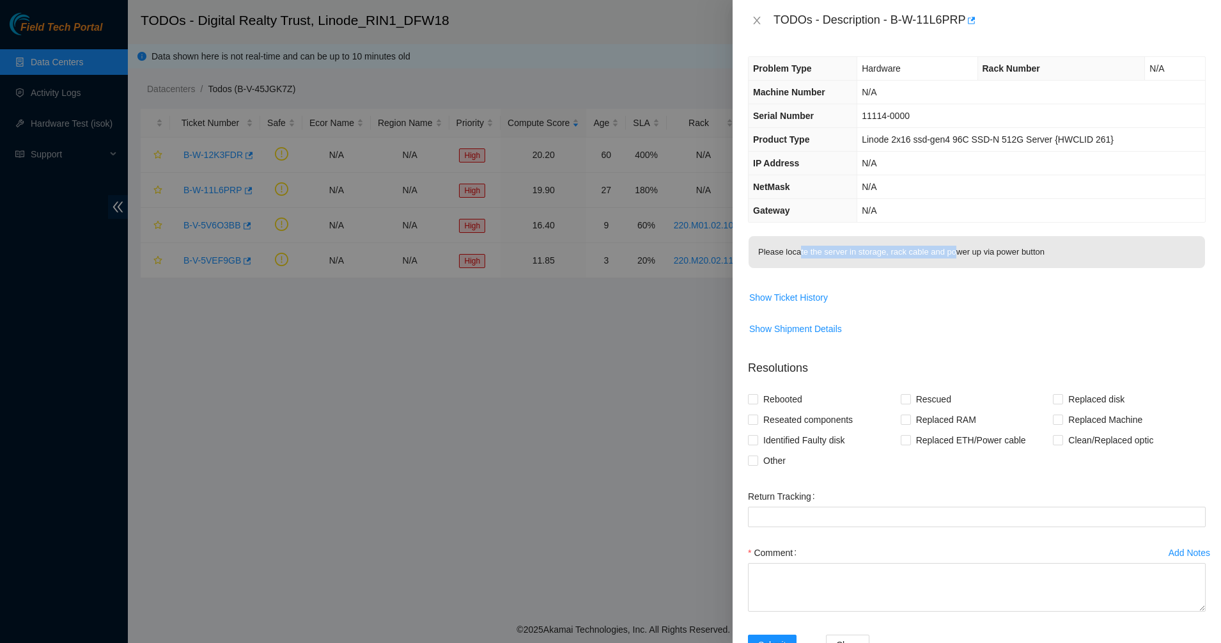
drag, startPoint x: 799, startPoint y: 251, endPoint x: 954, endPoint y: 253, distance: 154.8
click at [954, 253] on p "Please locate the server in storage, rack cable and power up via power button" at bounding box center [977, 252] width 457 height 32
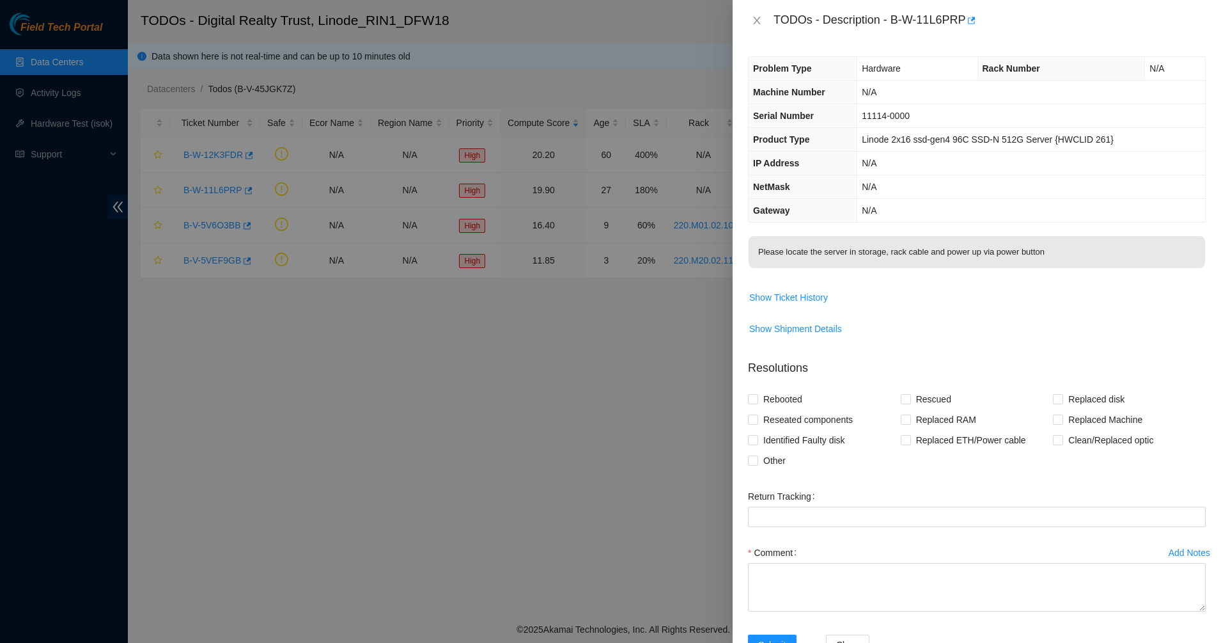
click at [1031, 251] on p "Please locate the server in storage, rack cable and power up via power button" at bounding box center [977, 252] width 457 height 32
click at [1032, 251] on p "Please locate the server in storage, rack cable and power up via power button" at bounding box center [977, 252] width 457 height 32
click at [1062, 251] on p "Please locate the server in storage, rack cable and power up via power button" at bounding box center [977, 252] width 457 height 32
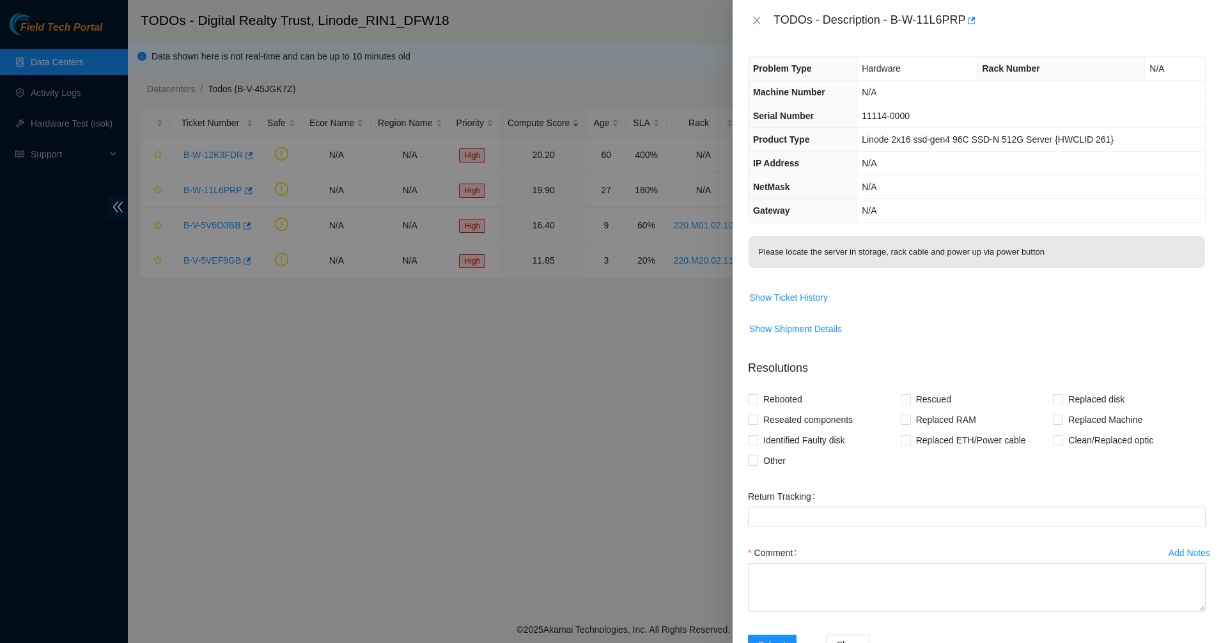
click at [1062, 251] on p "Please locate the server in storage, rack cable and power up via power button" at bounding box center [977, 252] width 457 height 32
click at [1059, 251] on p "Please locate the server in storage, rack cable and power up via power button" at bounding box center [977, 252] width 457 height 32
click at [1033, 251] on p "Please locate the server in storage, rack cable and power up via power button" at bounding box center [977, 252] width 457 height 32
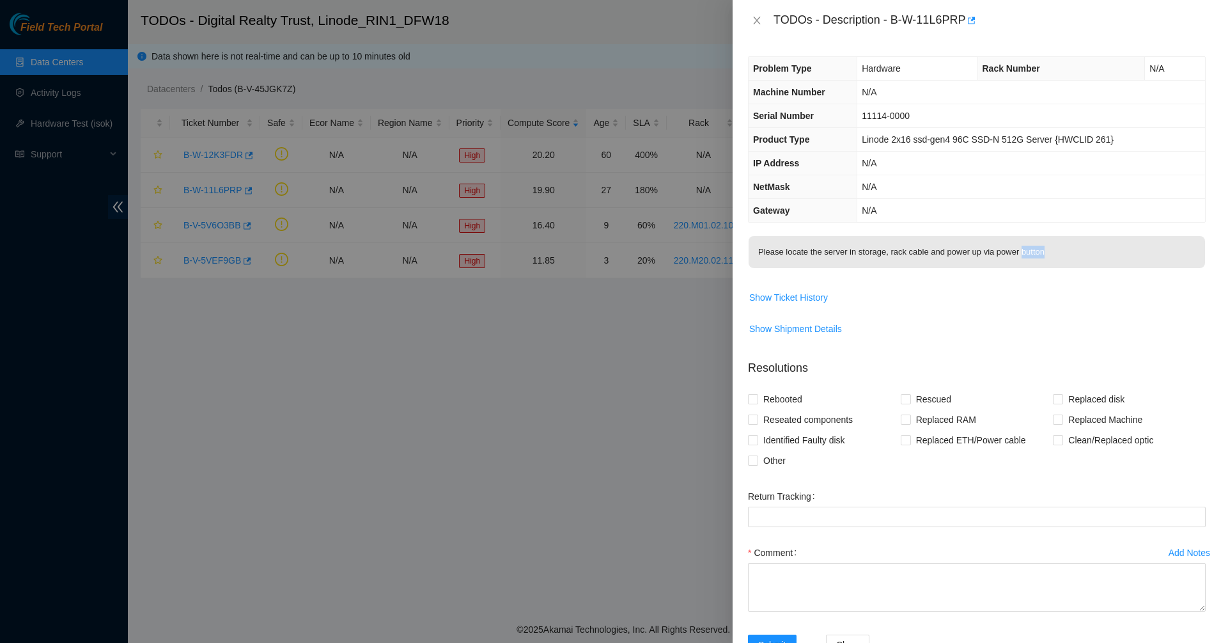
click at [1033, 251] on p "Please locate the server in storage, rack cable and power up via power button" at bounding box center [977, 252] width 457 height 32
click at [962, 251] on p "Please locate the server in storage, rack cable and power up via power button" at bounding box center [977, 252] width 457 height 32
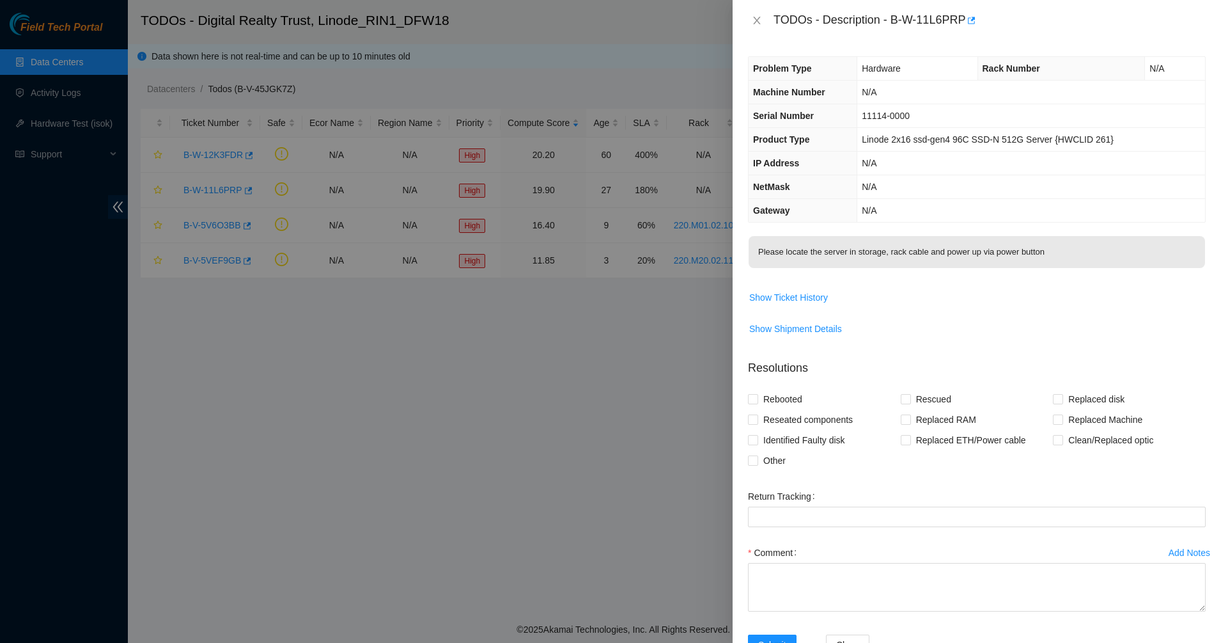
click at [962, 251] on p "Please locate the server in storage, rack cable and power up via power button" at bounding box center [977, 252] width 457 height 32
click at [1182, 235] on td "Please locate the server in storage, rack cable and power up via power button" at bounding box center [977, 260] width 458 height 51
click at [1095, 244] on p "Please locate the server in storage, rack cable and power up via power button" at bounding box center [977, 252] width 457 height 32
click at [1070, 256] on p "Please locate the server in storage, rack cable and power up via power button" at bounding box center [977, 252] width 457 height 32
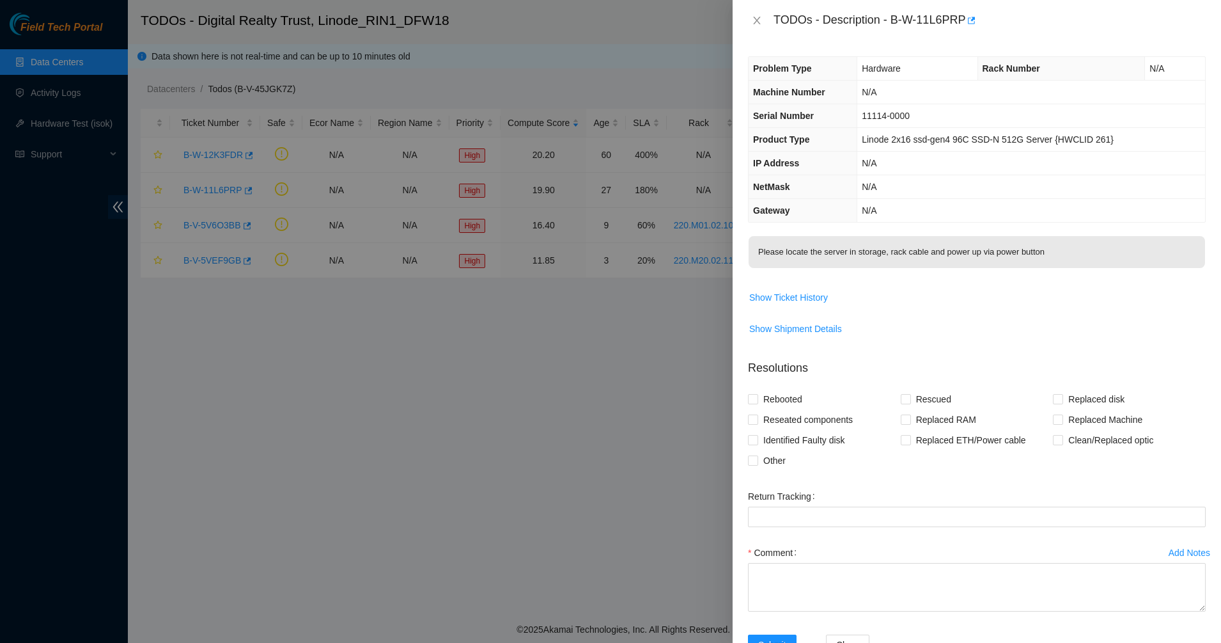
click at [1070, 256] on p "Please locate the server in storage, rack cable and power up via power button" at bounding box center [977, 252] width 457 height 32
click at [966, 258] on p "Please locate the server in storage, rack cable and power up via power button" at bounding box center [977, 252] width 457 height 32
click at [816, 130] on th "Product Type" at bounding box center [803, 140] width 109 height 24
click at [755, 19] on icon "close" at bounding box center [757, 20] width 10 height 10
